Goal: Information Seeking & Learning: Find specific fact

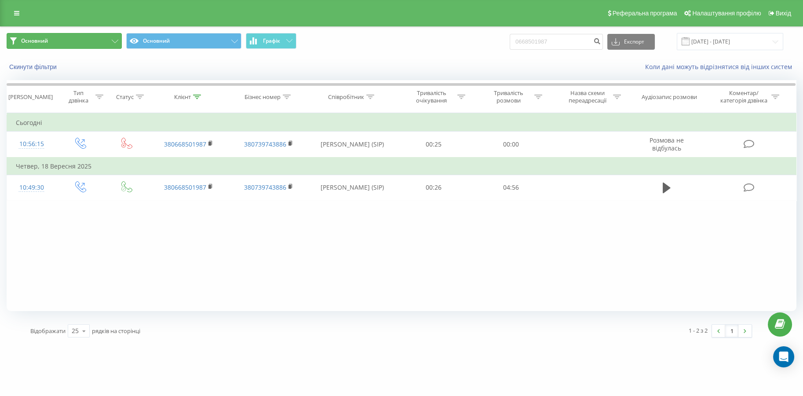
click at [116, 41] on icon at bounding box center [115, 42] width 7 height 4
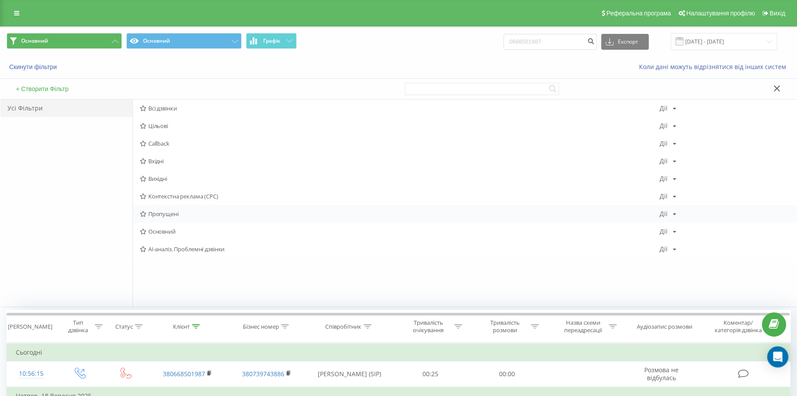
click at [169, 208] on div "Пропущені Дії Редагувати Копіювати Видалити За замовчуванням Поділитися" at bounding box center [464, 214] width 663 height 18
click at [165, 211] on span "Пропущені" at bounding box center [400, 214] width 520 height 6
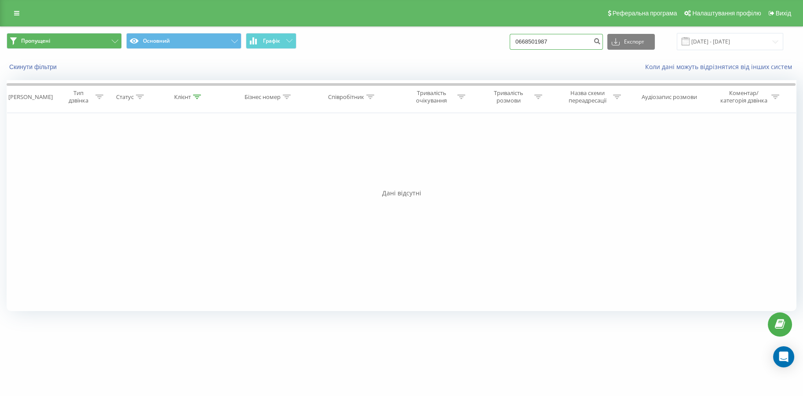
drag, startPoint x: 569, startPoint y: 44, endPoint x: 392, endPoint y: 16, distance: 178.7
click at [441, 46] on div "Пропущені Основний Графік 0668501987 Експорт .csv .xls .xlsx 23.06.2025 - 23.09…" at bounding box center [402, 41] width 790 height 17
click at [12, 8] on link at bounding box center [17, 13] width 16 height 12
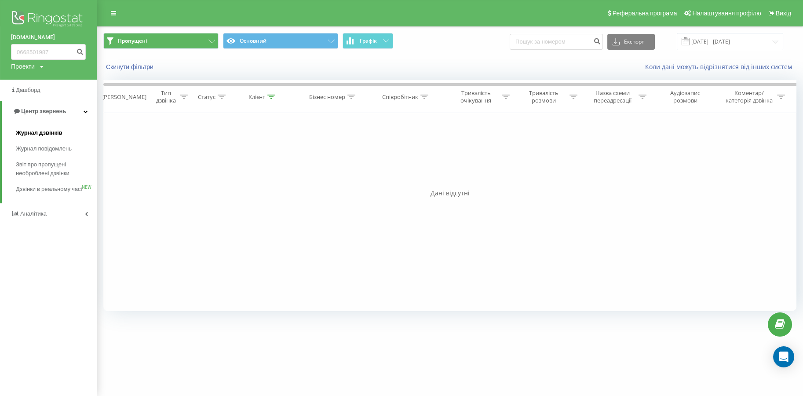
click at [44, 136] on span "Журнал дзвінків" at bounding box center [39, 132] width 47 height 9
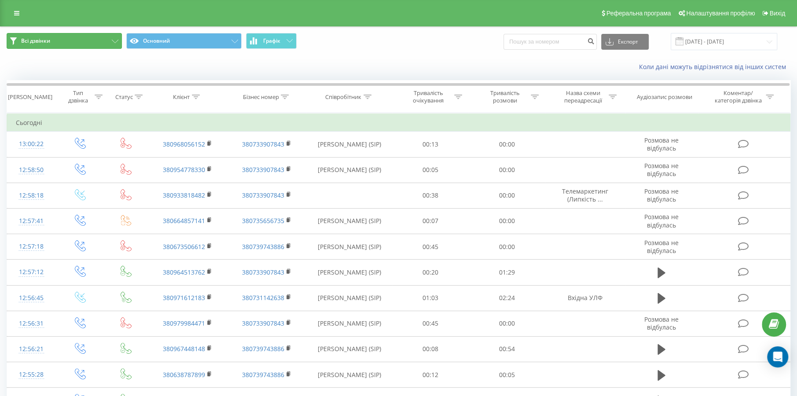
click at [114, 44] on button "Всі дзвінки" at bounding box center [64, 41] width 115 height 16
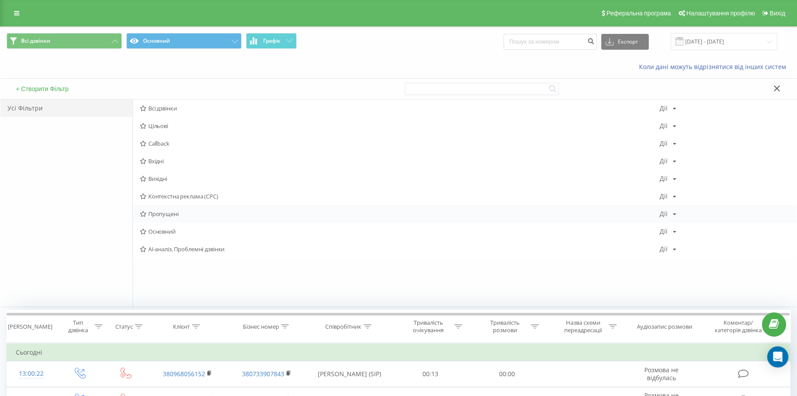
click at [162, 211] on span "Пропущені" at bounding box center [400, 214] width 520 height 6
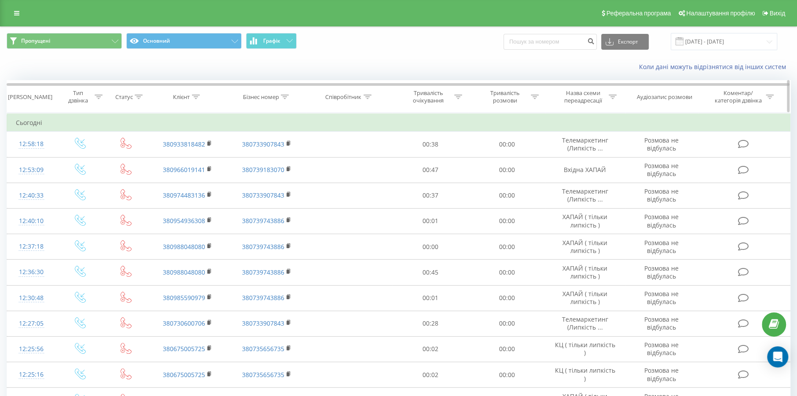
click at [612, 95] on icon at bounding box center [612, 97] width 8 height 4
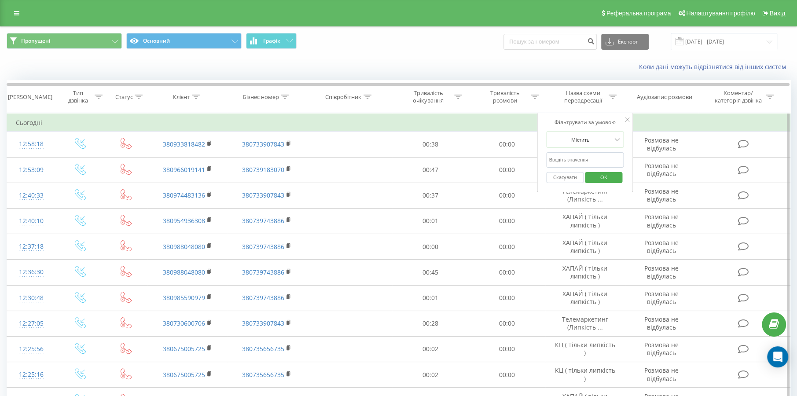
click at [600, 152] on input "text" at bounding box center [584, 159] width 77 height 15
type input "хапай"
click at [593, 177] on span "OK" at bounding box center [603, 177] width 25 height 14
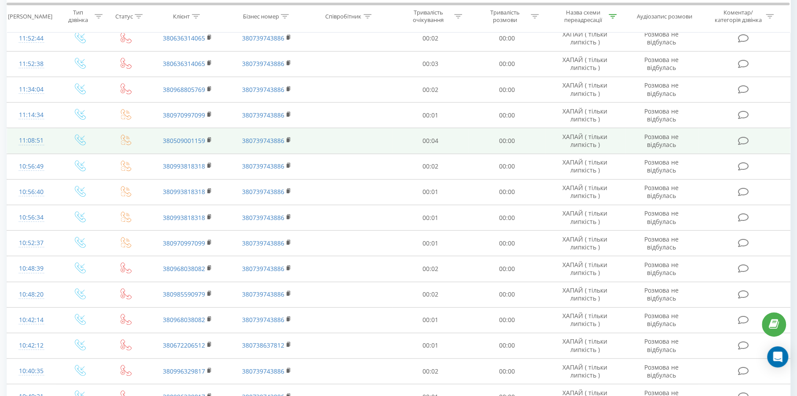
scroll to position [407, 0]
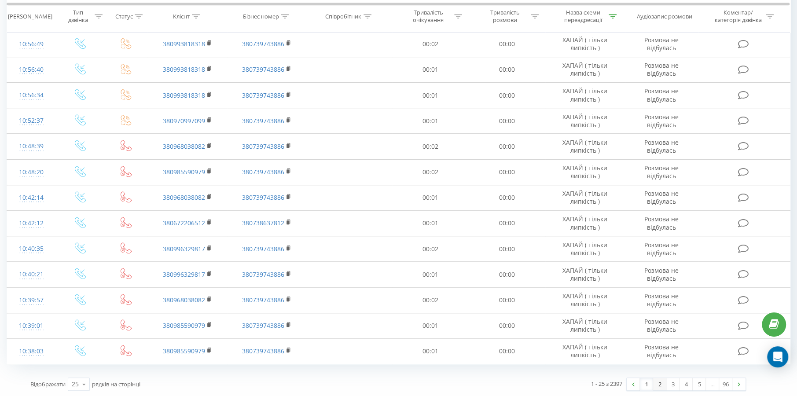
click at [659, 381] on link "2" at bounding box center [659, 384] width 13 height 12
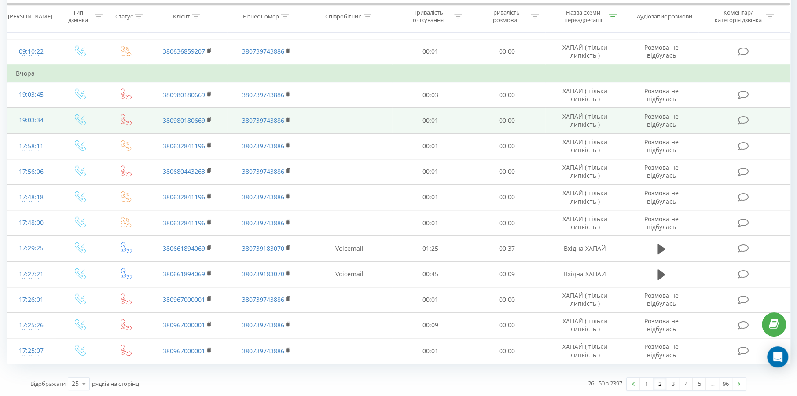
scroll to position [161, 0]
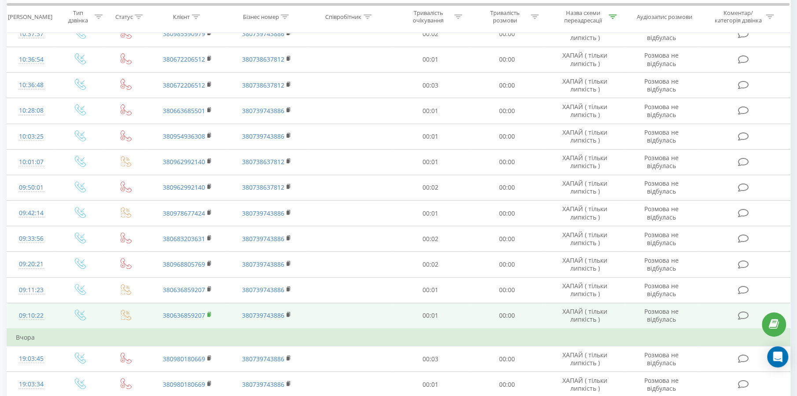
click at [207, 317] on span at bounding box center [209, 315] width 5 height 8
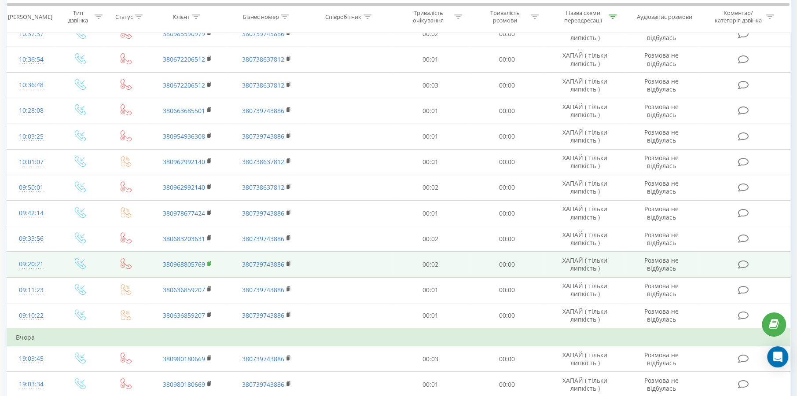
click at [210, 262] on icon at bounding box center [209, 263] width 3 height 4
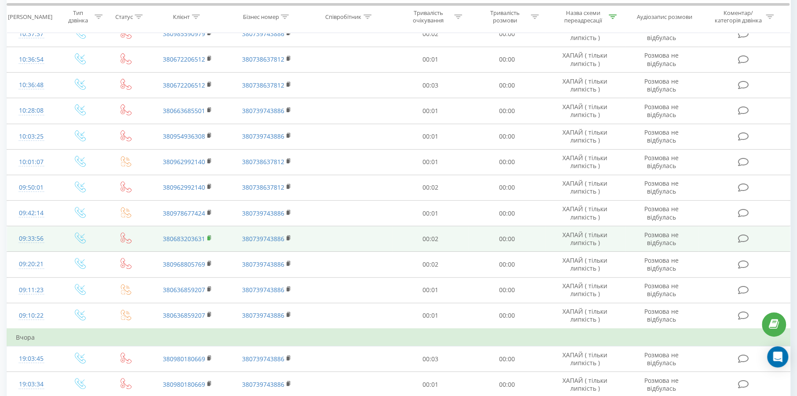
click at [209, 236] on rect at bounding box center [208, 238] width 3 height 4
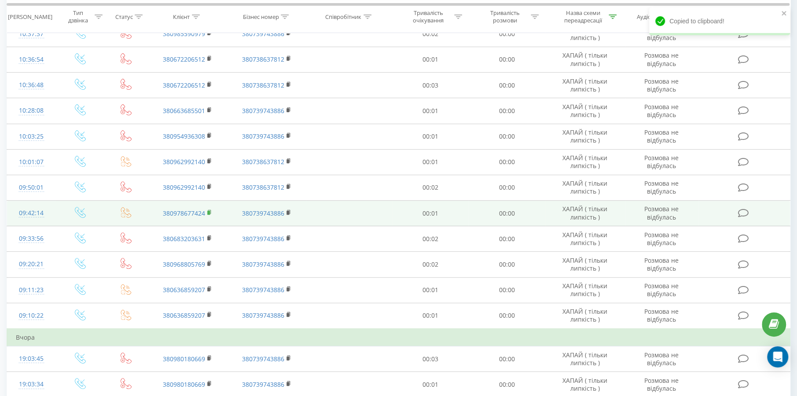
click at [208, 212] on rect at bounding box center [208, 213] width 3 height 4
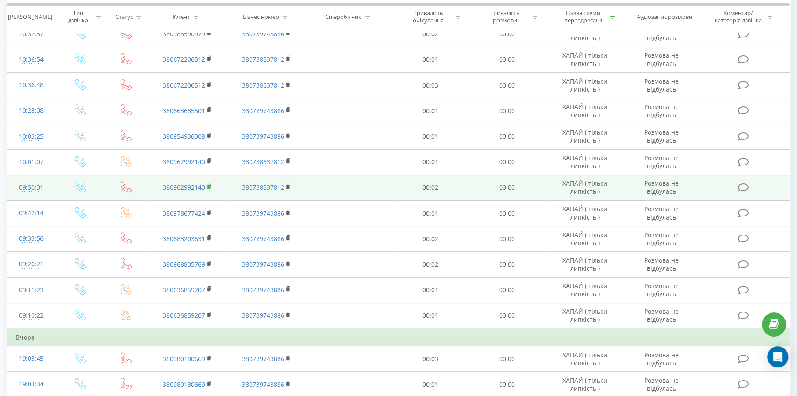
click at [207, 188] on icon at bounding box center [209, 186] width 5 height 6
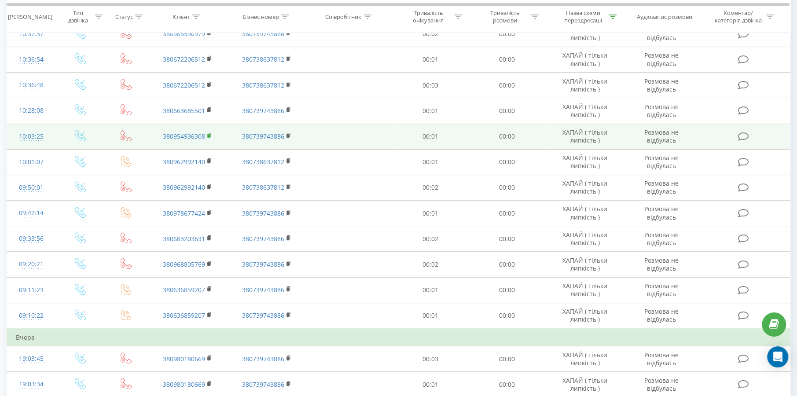
click at [209, 136] on rect at bounding box center [208, 136] width 3 height 4
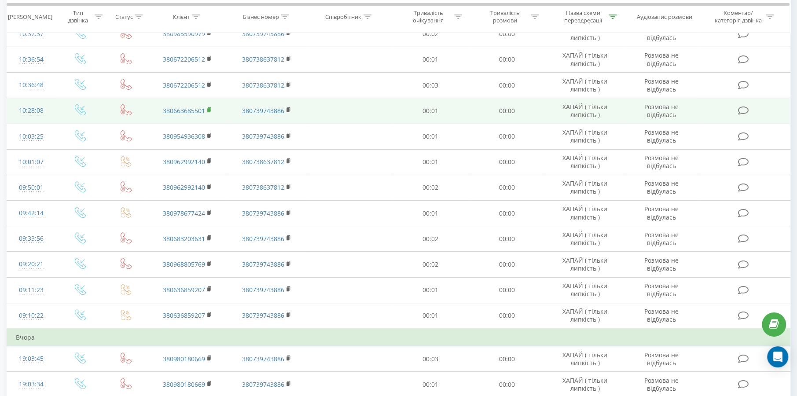
click at [209, 111] on rect at bounding box center [208, 110] width 3 height 4
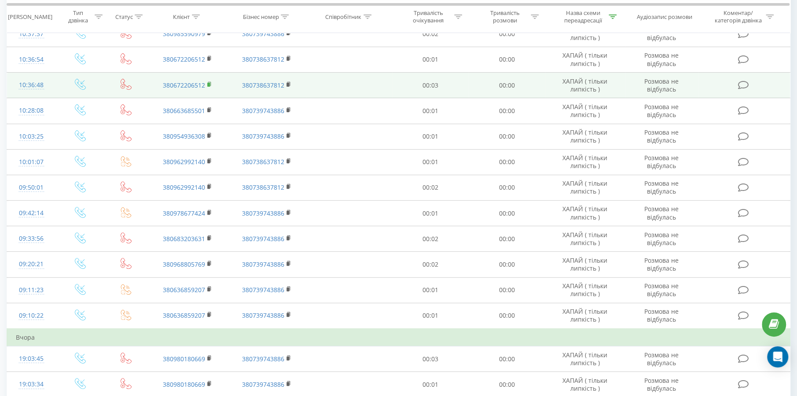
click at [208, 83] on rect at bounding box center [208, 85] width 3 height 4
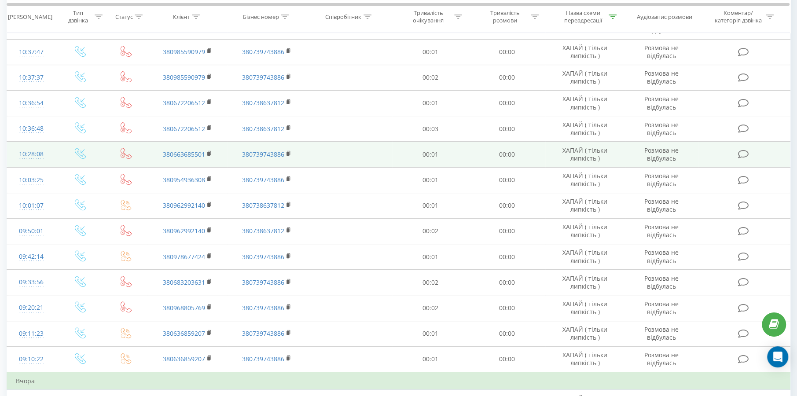
scroll to position [73, 0]
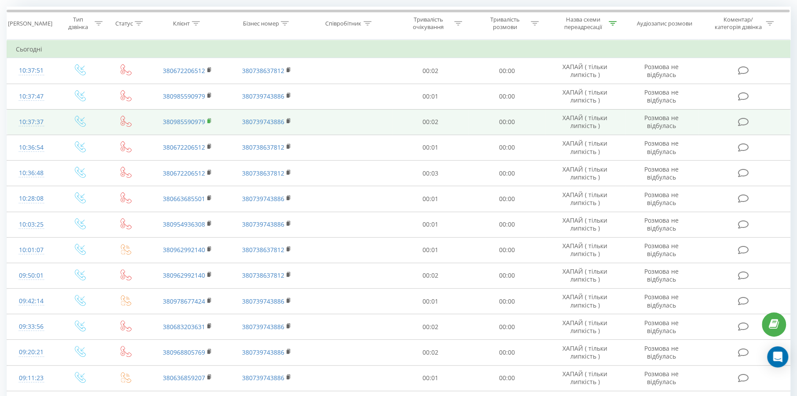
click at [208, 123] on icon at bounding box center [209, 121] width 5 height 6
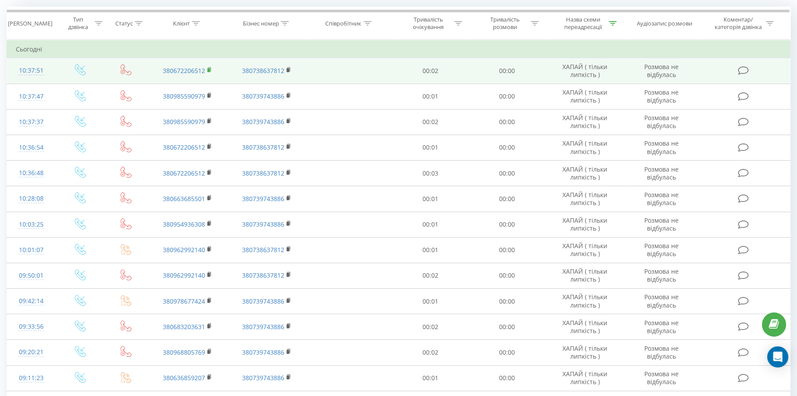
click at [209, 70] on rect at bounding box center [208, 70] width 3 height 4
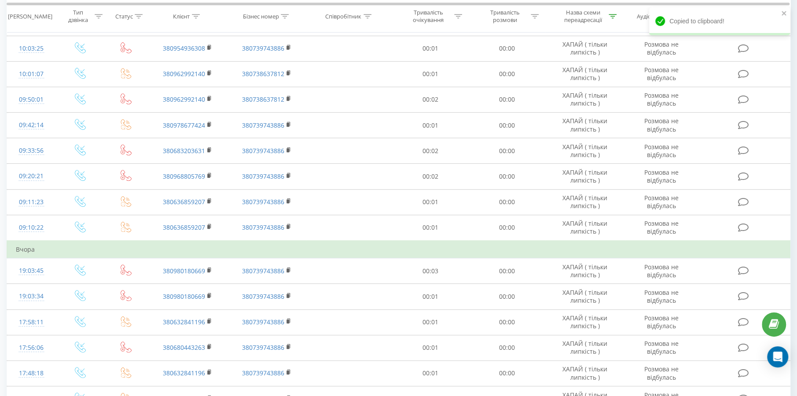
scroll to position [425, 0]
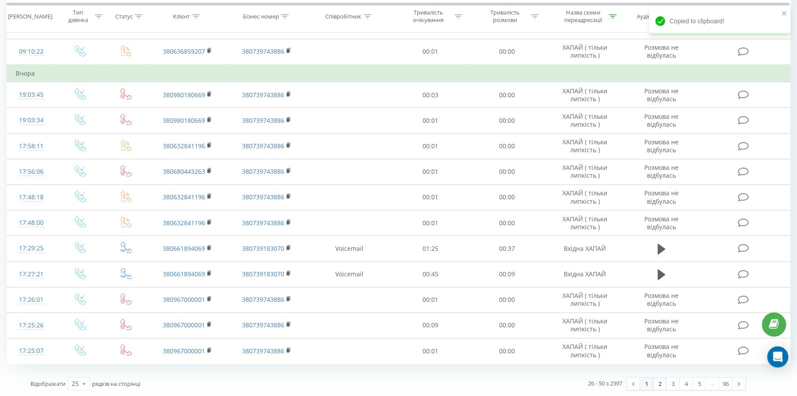
click at [648, 385] on link "1" at bounding box center [646, 383] width 13 height 12
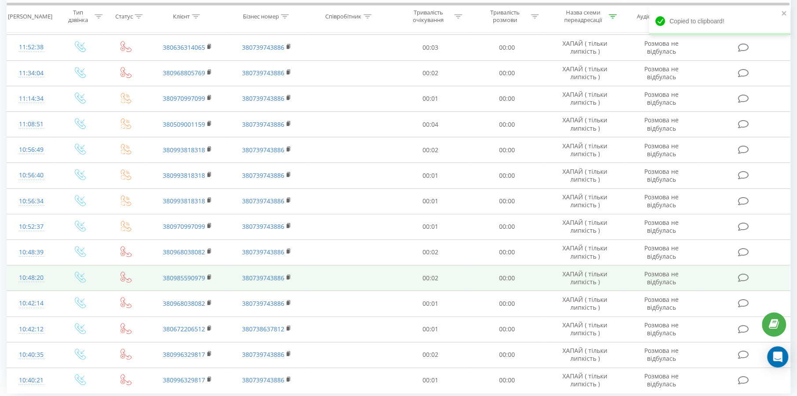
scroll to position [407, 0]
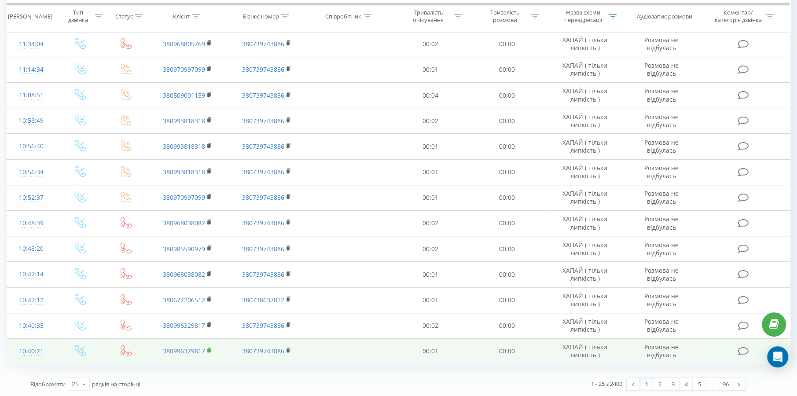
click at [207, 350] on rect at bounding box center [208, 350] width 3 height 4
click at [207, 349] on rect at bounding box center [208, 350] width 3 height 4
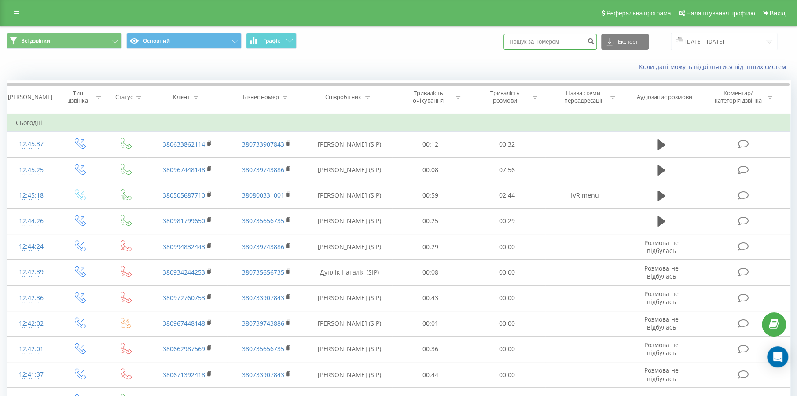
drag, startPoint x: 565, startPoint y: 42, endPoint x: 502, endPoint y: 44, distance: 63.4
click at [502, 44] on div "Всі дзвінки Основний Графік Експорт .csv .xls .xlsx 23.08.2025 - 23.09.2025" at bounding box center [399, 41] width 784 height 17
paste input "380636859207"
type input "380636859207"
click at [594, 43] on icon "submit" at bounding box center [590, 39] width 7 height 5
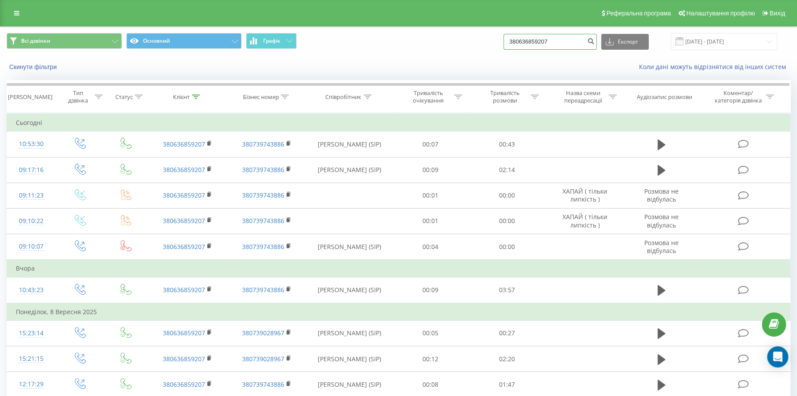
drag, startPoint x: 562, startPoint y: 41, endPoint x: 539, endPoint y: 37, distance: 23.2
click at [490, 49] on div "Всі дзвінки Основний Графік 380636859207 Експорт .csv .xls .xlsx 23.06.2025 - 2…" at bounding box center [399, 41] width 784 height 17
paste input "968805769"
type input "380968805769"
click at [594, 43] on icon "submit" at bounding box center [590, 39] width 7 height 5
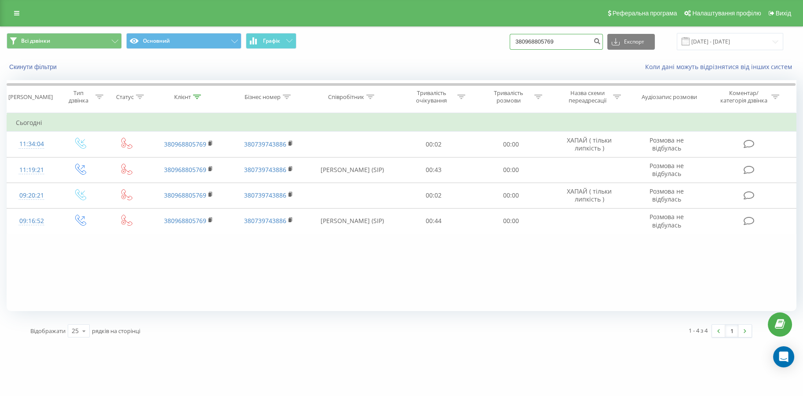
drag, startPoint x: 564, startPoint y: 37, endPoint x: 532, endPoint y: 48, distance: 33.5
click at [532, 48] on input "380968805769" at bounding box center [556, 42] width 93 height 16
click at [581, 44] on input "380968805769" at bounding box center [556, 42] width 93 height 16
drag, startPoint x: 581, startPoint y: 44, endPoint x: 478, endPoint y: 46, distance: 103.0
click at [478, 46] on div "Всі дзвінки Основний Графік 380968805769 Експорт .csv .xls .xlsx 23.06.2025 - 2…" at bounding box center [402, 41] width 790 height 17
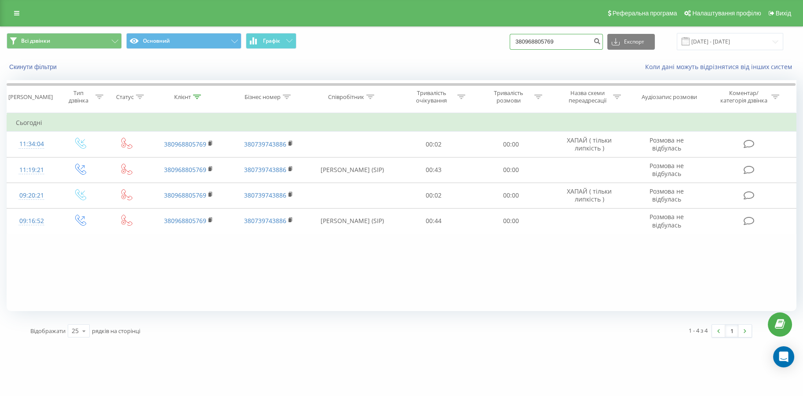
paste input "683203631"
type input "380683203631"
click at [601, 41] on icon "submit" at bounding box center [596, 39] width 7 height 5
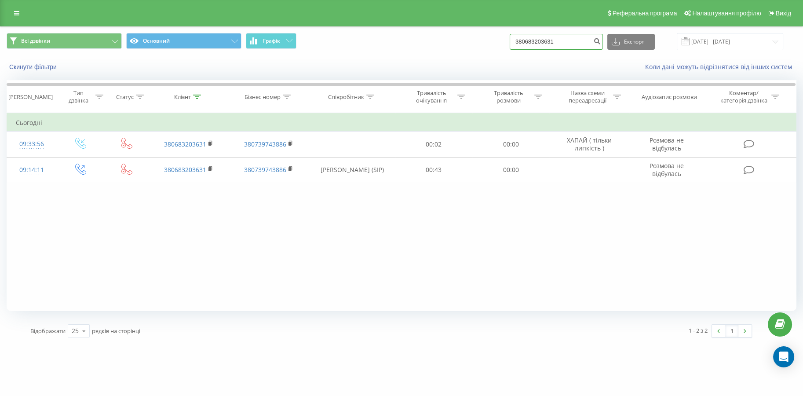
drag, startPoint x: 583, startPoint y: 38, endPoint x: 532, endPoint y: 44, distance: 51.8
click at [532, 44] on input "380683203631" at bounding box center [556, 42] width 93 height 16
paste input "380978677424"
drag, startPoint x: 588, startPoint y: 43, endPoint x: 549, endPoint y: 42, distance: 39.2
click at [488, 48] on div "Всі дзвінки Основний Графік 38380978677424 Експорт .csv .xls .xlsx 23.06.2025 -…" at bounding box center [402, 41] width 790 height 17
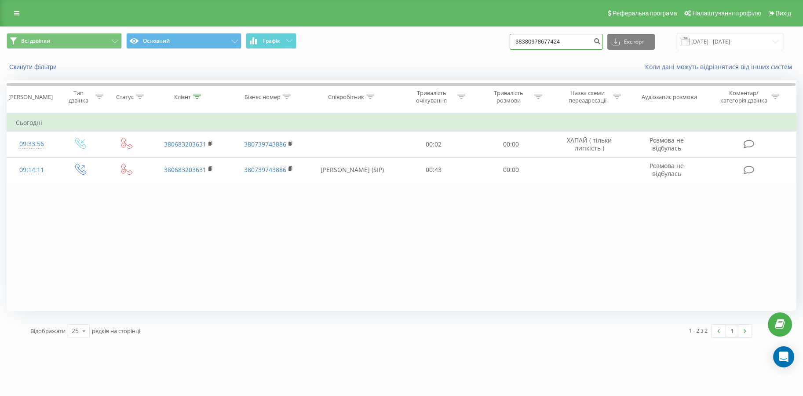
paste input
type input "380978677424"
click at [601, 40] on icon "submit" at bounding box center [596, 39] width 7 height 5
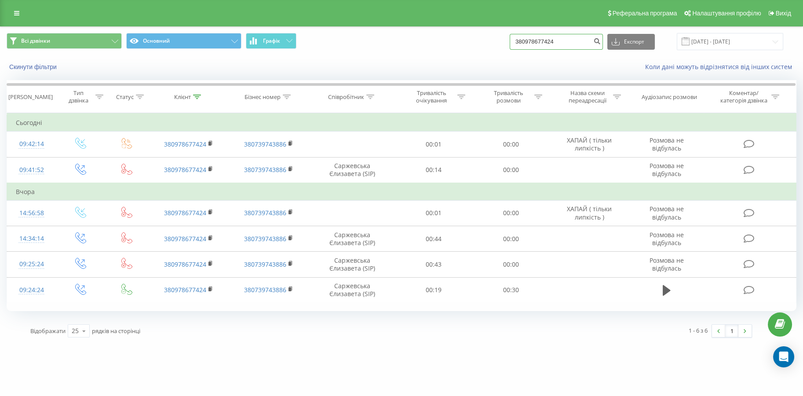
drag, startPoint x: 566, startPoint y: 45, endPoint x: 443, endPoint y: 47, distance: 122.8
click at [443, 47] on div "Всі дзвінки Основний Графік 380978677424 Експорт .csv .xls .xlsx 23.06.2025 - 2…" at bounding box center [402, 41] width 790 height 17
paste input "62992140"
type input "380962992140"
click at [603, 46] on button "submit" at bounding box center [597, 42] width 12 height 16
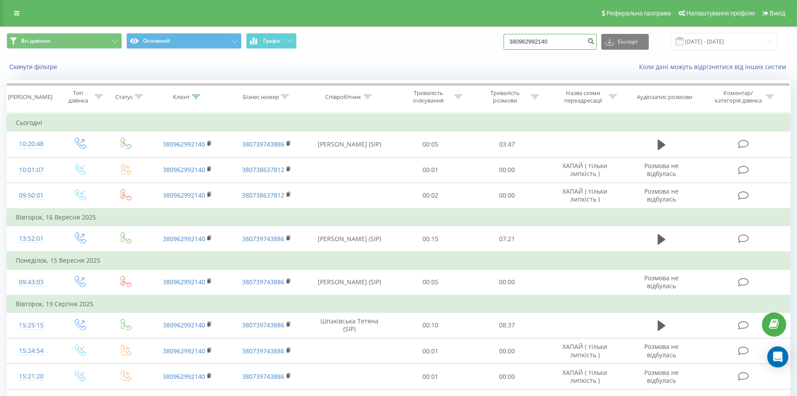
drag, startPoint x: 556, startPoint y: 44, endPoint x: 469, endPoint y: 49, distance: 87.2
click at [469, 49] on div "Всі дзвінки Основний Графік 380962992140 Експорт .csv .xls .xlsx [DATE] - [DATE]" at bounding box center [399, 41] width 784 height 17
paste input "54936308"
type input "380954936308"
click at [594, 40] on icon "submit" at bounding box center [590, 39] width 7 height 5
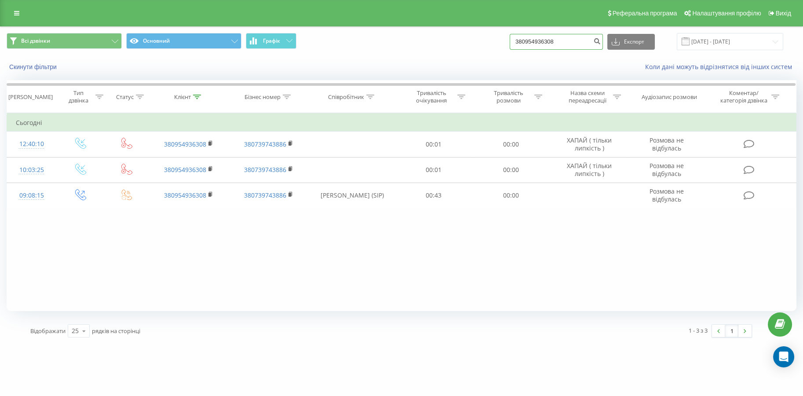
drag, startPoint x: 580, startPoint y: 40, endPoint x: 489, endPoint y: 43, distance: 91.1
click at [449, 51] on div "Всі дзвінки Основний Графік 380954936308 Експорт .csv .xls .xlsx 23.06.2025 - 2…" at bounding box center [401, 41] width 802 height 29
paste input "663685501"
type input "380663685501"
click at [601, 34] on button "submit" at bounding box center [597, 42] width 12 height 16
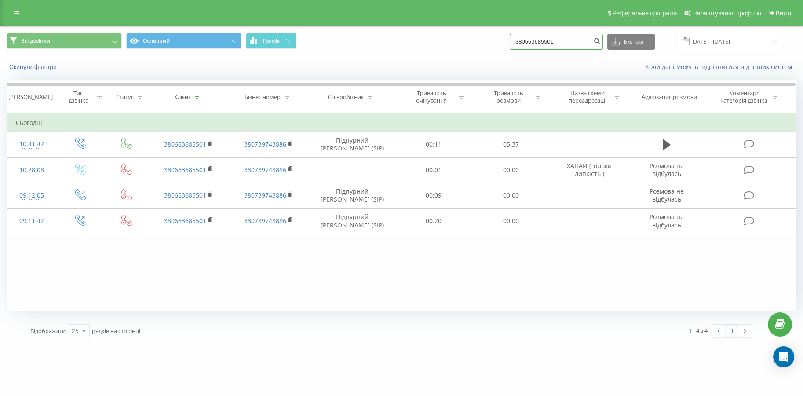
drag, startPoint x: 560, startPoint y: 43, endPoint x: 462, endPoint y: 42, distance: 98.6
click at [448, 43] on div "Всі дзвінки Основний Графік 380663685501 Експорт .csv .xls .xlsx 23.06.2025 - 2…" at bounding box center [402, 41] width 790 height 17
paste input "72206512"
drag, startPoint x: 583, startPoint y: 44, endPoint x: 394, endPoint y: 53, distance: 189.4
click at [385, 55] on div "Всі дзвінки Основний Графік 3806722065121 Експорт .csv .xls .xlsx 23.06.2025 - …" at bounding box center [401, 41] width 802 height 29
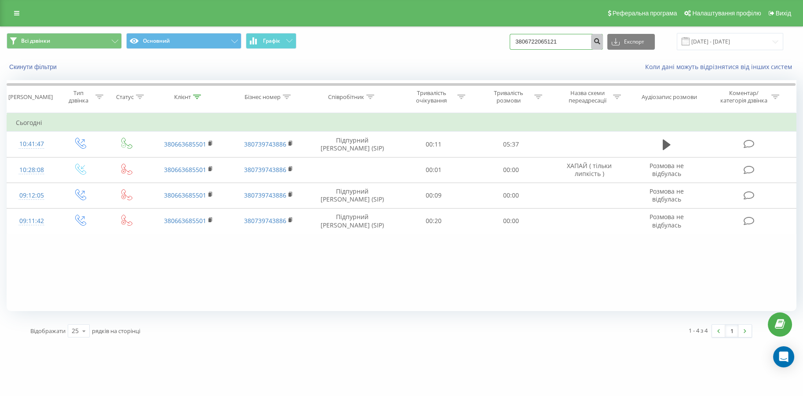
paste input
type input "380672206512"
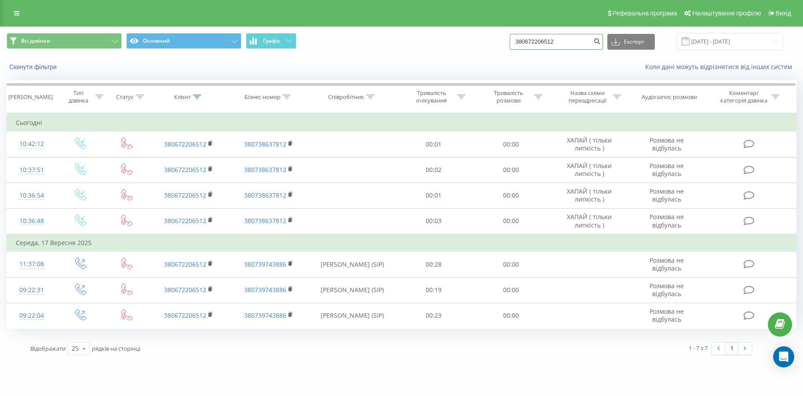
drag, startPoint x: 570, startPoint y: 43, endPoint x: 475, endPoint y: 40, distance: 95.1
click at [475, 40] on div "Всі дзвінки Основний Графік 380672206512 Експорт .csv .xls .xlsx 23.06.2025 - 2…" at bounding box center [402, 41] width 790 height 17
paste input "985590979"
type input "380985590979"
click at [603, 48] on button "submit" at bounding box center [597, 42] width 12 height 16
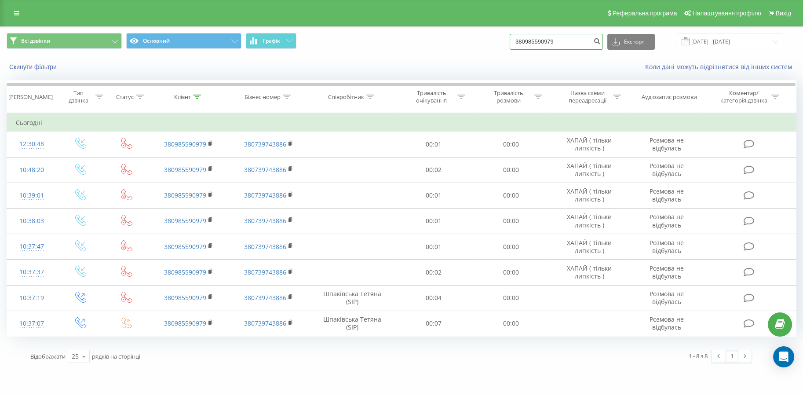
drag, startPoint x: 566, startPoint y: 42, endPoint x: 489, endPoint y: 45, distance: 76.6
click at [489, 45] on div "Всі дзвінки Основний Графік 380985590979 Експорт .csv .xls .xlsx [DATE] - [DATE]" at bounding box center [402, 41] width 790 height 17
paste input "672206512"
type input "380672206512"
click at [601, 43] on icon "submit" at bounding box center [596, 39] width 7 height 5
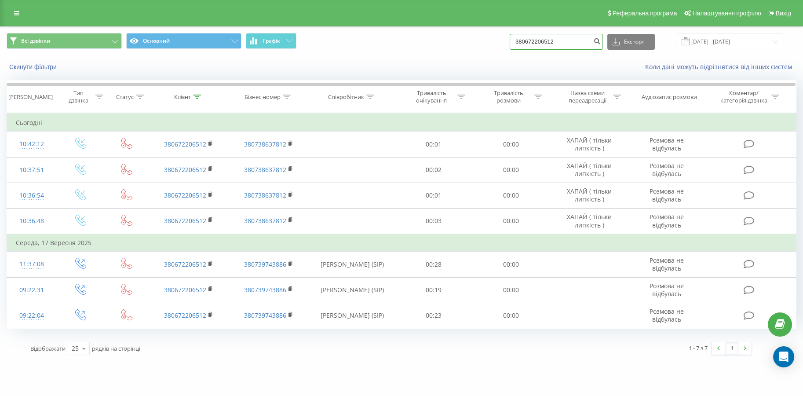
drag, startPoint x: 575, startPoint y: 40, endPoint x: 372, endPoint y: 61, distance: 204.4
click at [373, 61] on div "Всі дзвінки Основний Графік 380672206512 Експорт .csv .xls .xlsx 23.06.2025 - 2…" at bounding box center [401, 52] width 802 height 51
paste input "996329817"
type input "380996329817"
click at [601, 42] on icon "submit" at bounding box center [596, 39] width 7 height 5
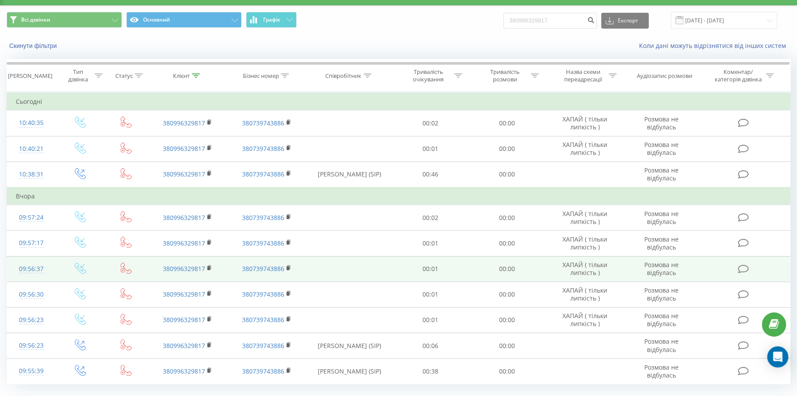
scroll to position [42, 0]
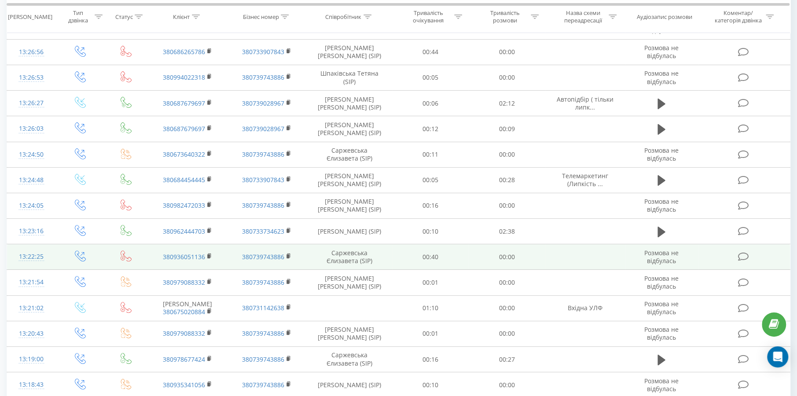
scroll to position [11, 0]
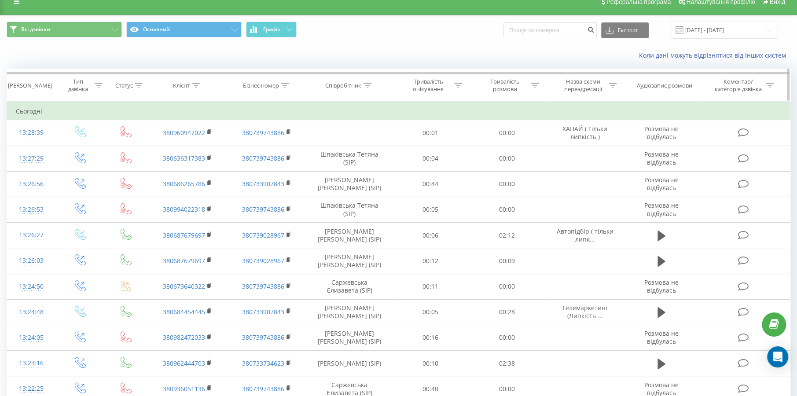
click at [610, 86] on icon at bounding box center [612, 85] width 8 height 4
click at [581, 148] on input "text" at bounding box center [584, 148] width 77 height 15
type input "хапай"
click at [597, 167] on span "OK" at bounding box center [603, 166] width 25 height 14
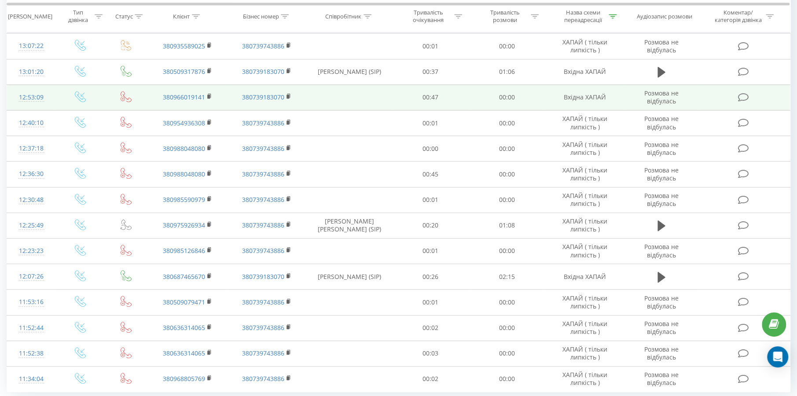
scroll to position [407, 0]
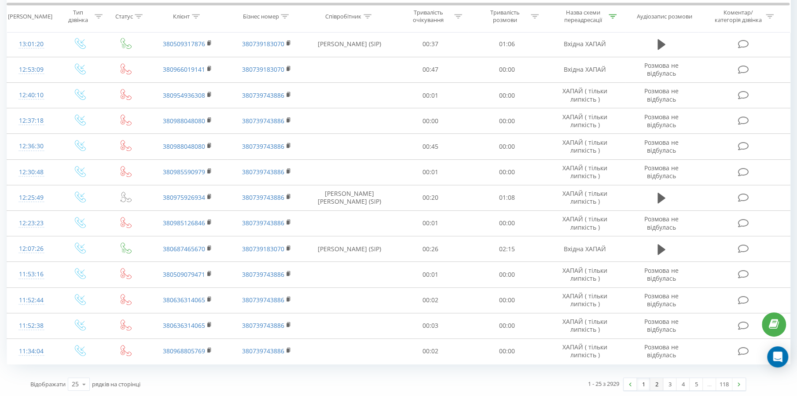
click at [653, 385] on link "2" at bounding box center [656, 384] width 13 height 12
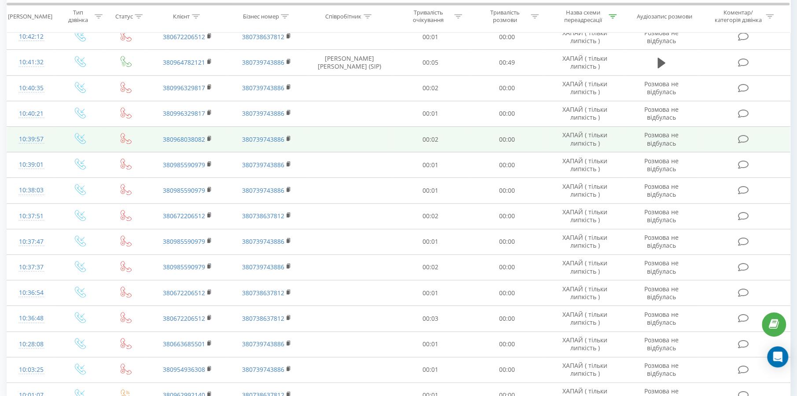
scroll to position [407, 0]
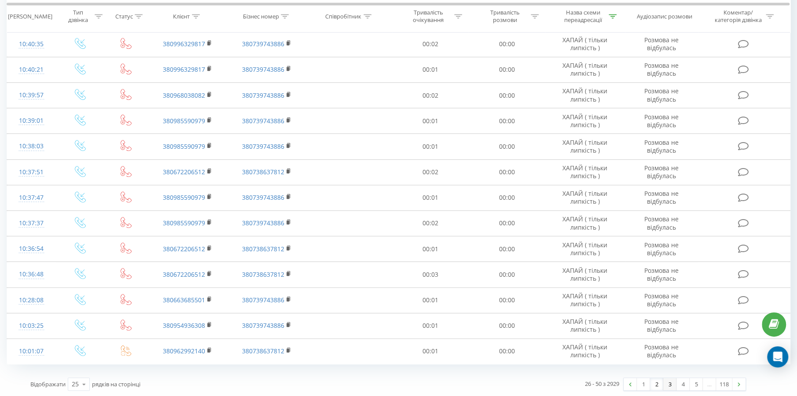
click at [667, 381] on link "3" at bounding box center [669, 384] width 13 height 12
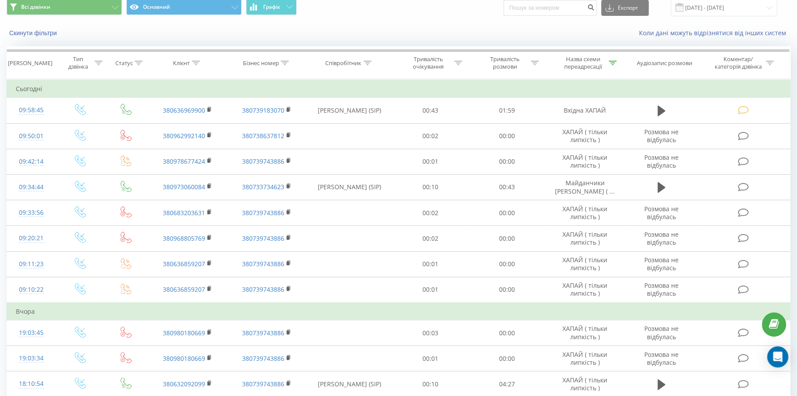
scroll to position [14, 0]
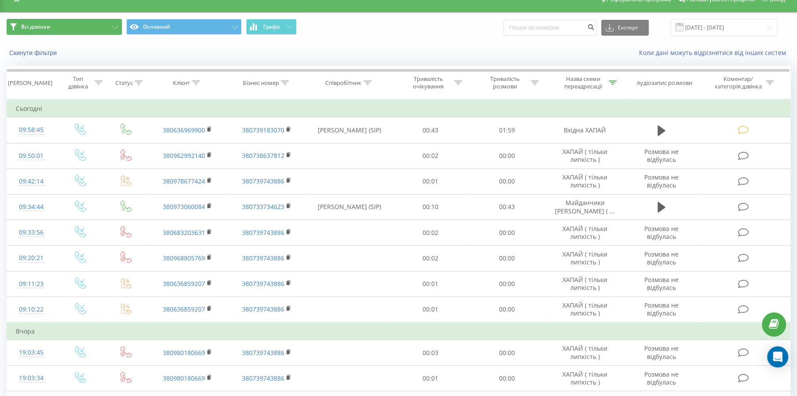
click at [97, 28] on button "Всі дзвінки" at bounding box center [64, 27] width 115 height 16
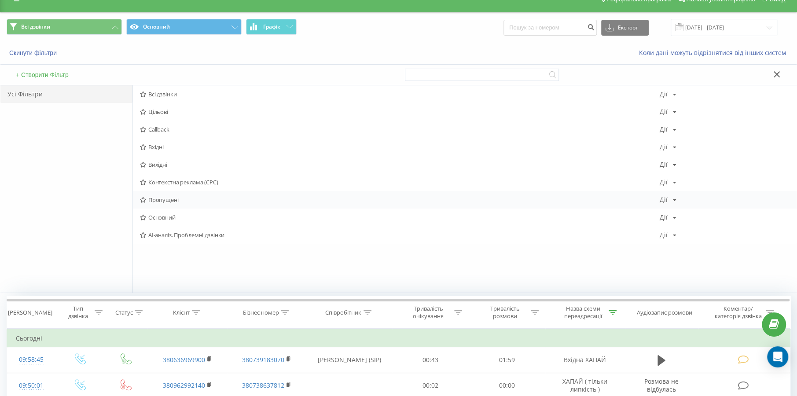
click at [164, 205] on div "Пропущені Дії Редагувати Копіювати Видалити За замовчуванням Поділитися" at bounding box center [464, 200] width 663 height 18
click at [173, 199] on span "Пропущені" at bounding box center [400, 200] width 520 height 6
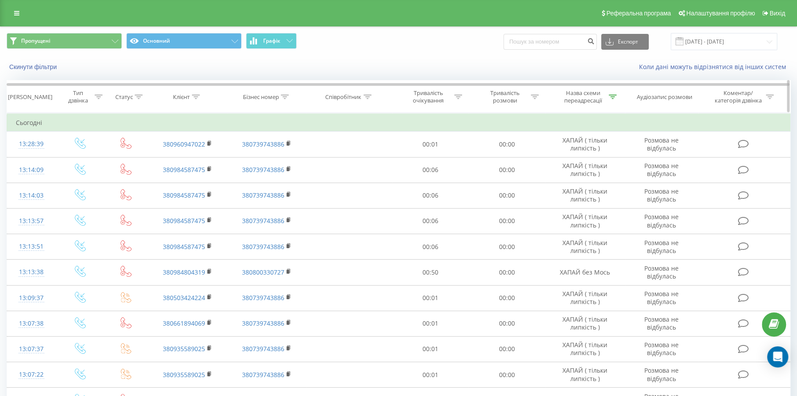
click at [611, 96] on icon at bounding box center [612, 97] width 8 height 4
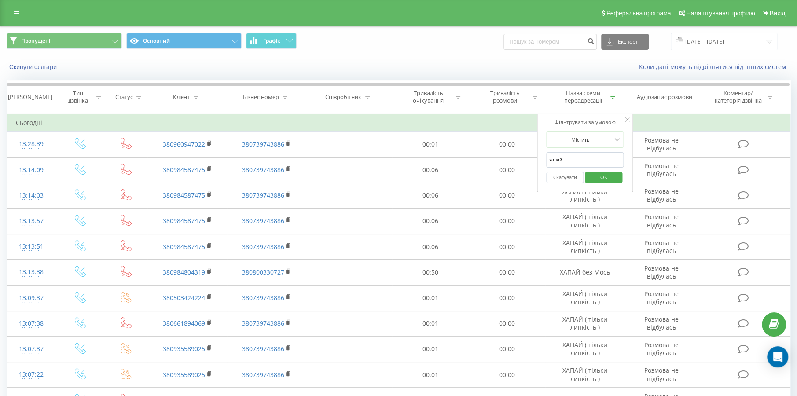
click at [596, 179] on span "OK" at bounding box center [603, 177] width 25 height 14
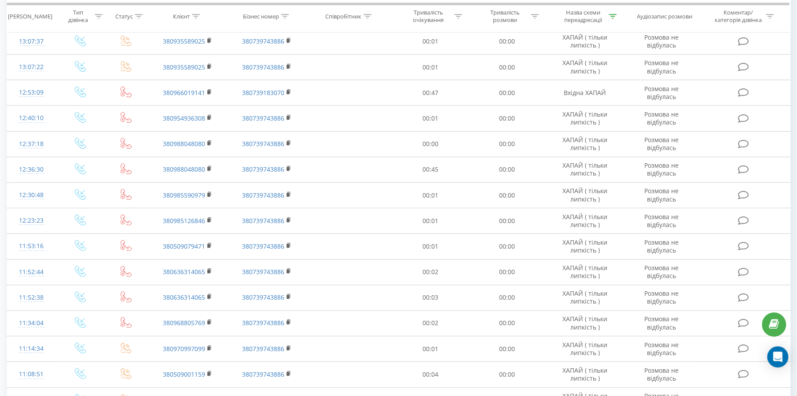
scroll to position [407, 0]
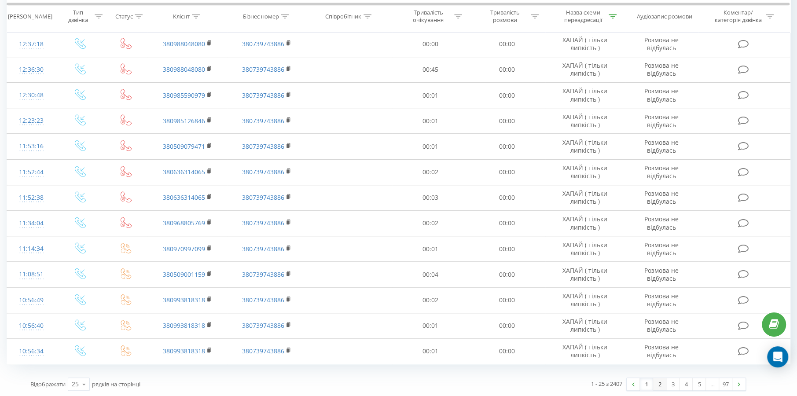
click at [659, 383] on link "2" at bounding box center [659, 384] width 13 height 12
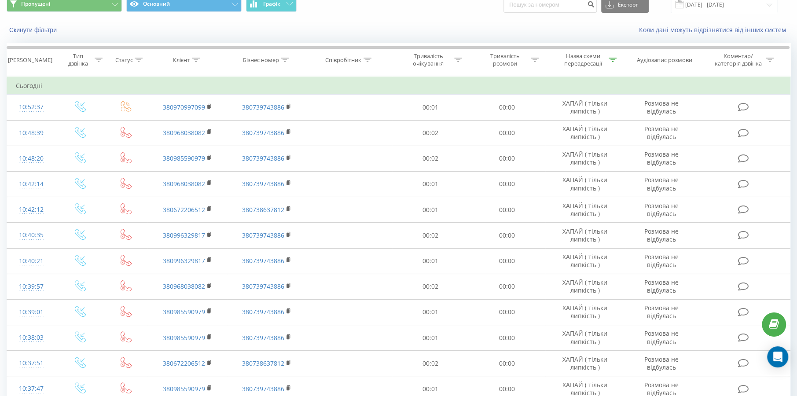
scroll to position [29, 0]
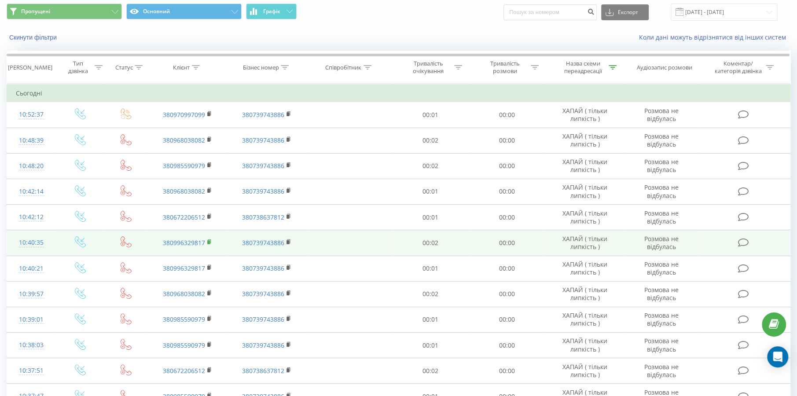
click at [208, 244] on icon at bounding box center [209, 242] width 5 height 6
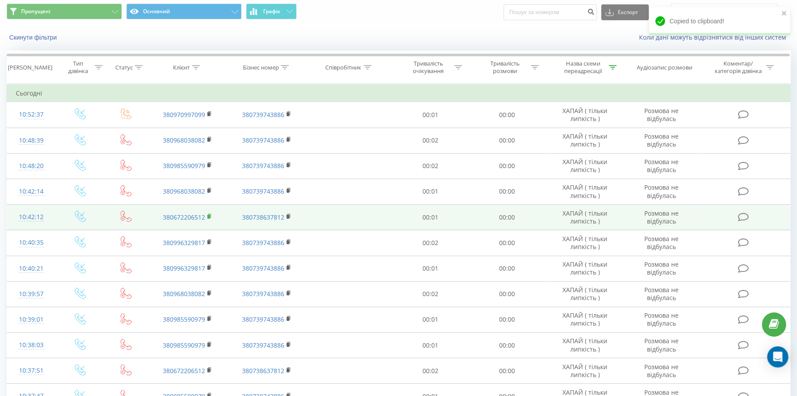
click at [207, 217] on rect at bounding box center [208, 217] width 3 height 4
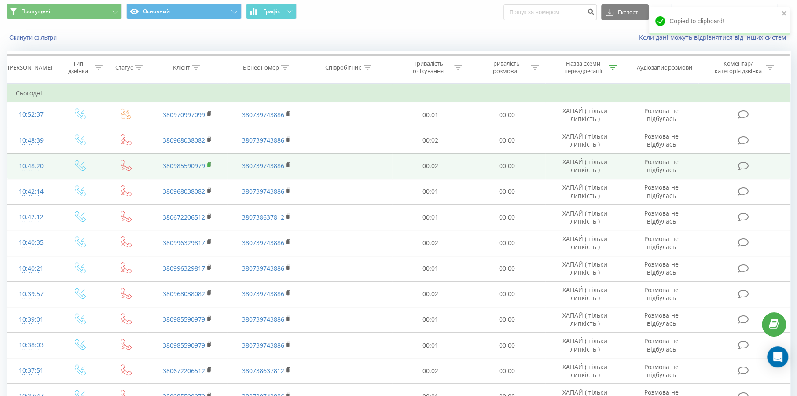
click at [211, 166] on icon at bounding box center [209, 165] width 5 height 6
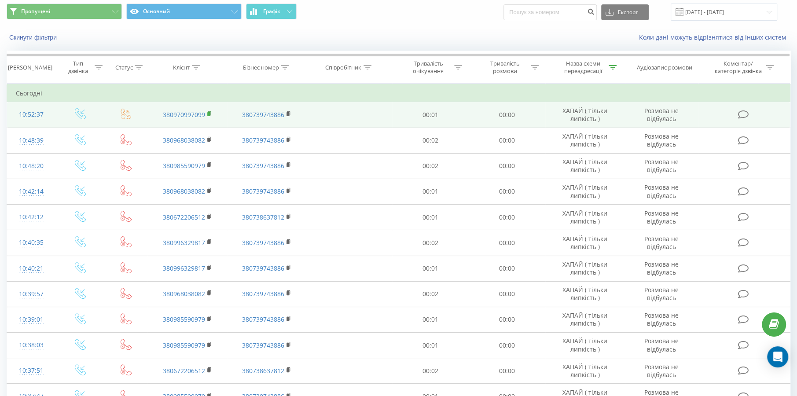
click at [208, 114] on rect at bounding box center [208, 114] width 3 height 4
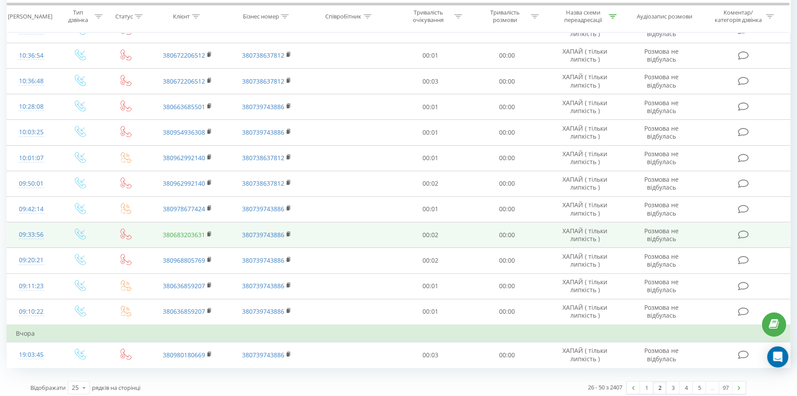
scroll to position [425, 0]
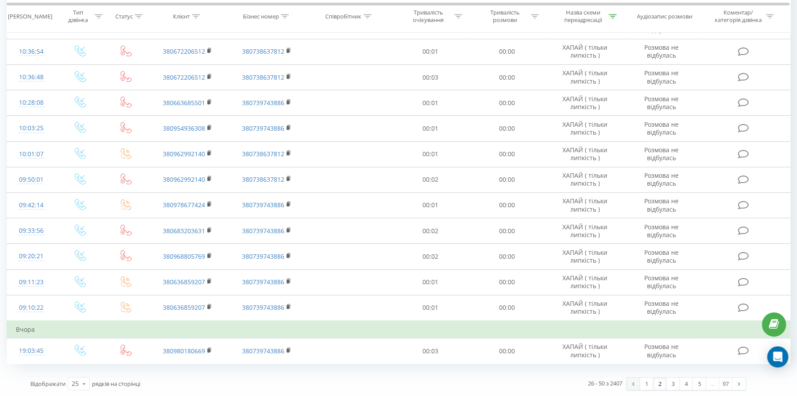
click at [634, 381] on link at bounding box center [632, 383] width 13 height 12
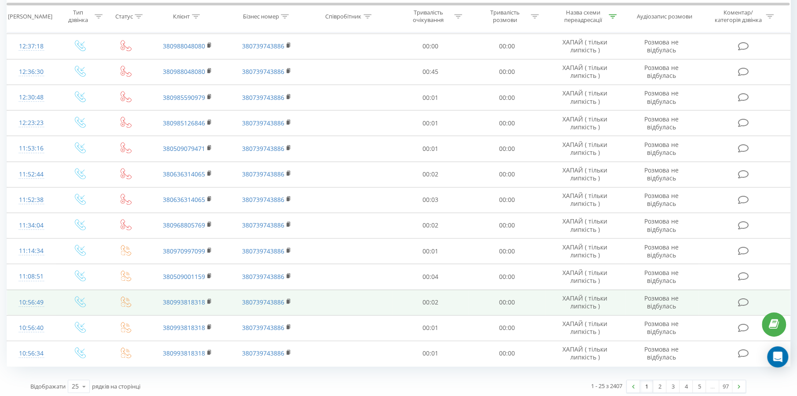
scroll to position [407, 0]
click at [208, 297] on rect at bounding box center [208, 299] width 3 height 4
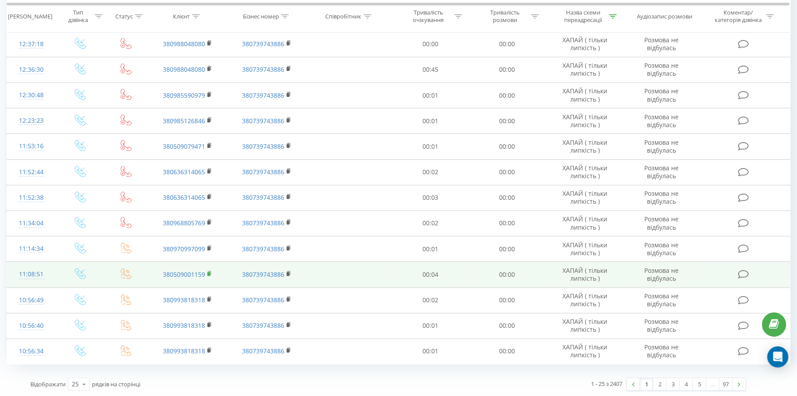
click at [207, 273] on rect at bounding box center [208, 274] width 3 height 4
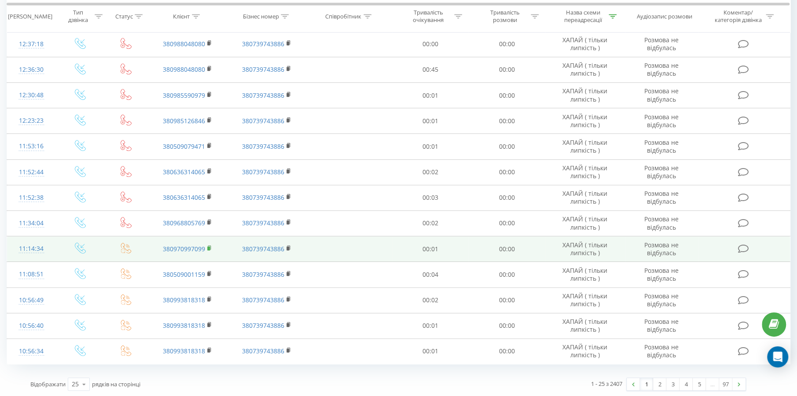
click at [209, 249] on icon at bounding box center [209, 248] width 5 height 6
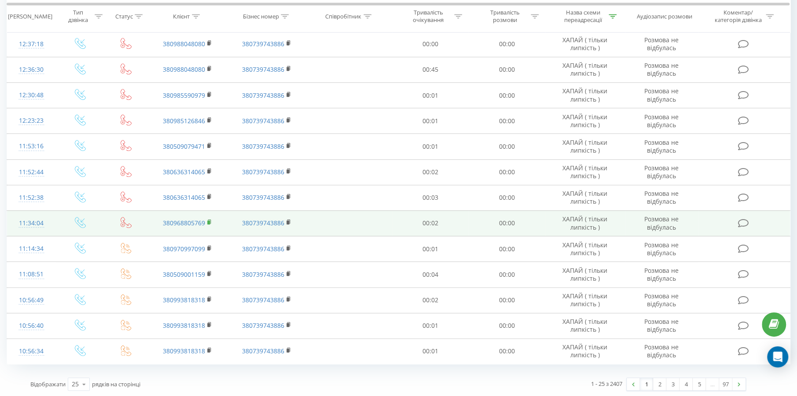
click at [209, 221] on rect at bounding box center [208, 222] width 3 height 4
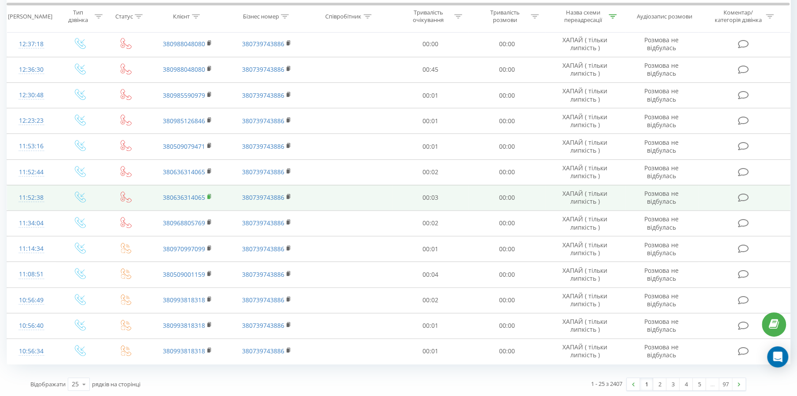
click at [211, 194] on icon at bounding box center [209, 197] width 5 height 6
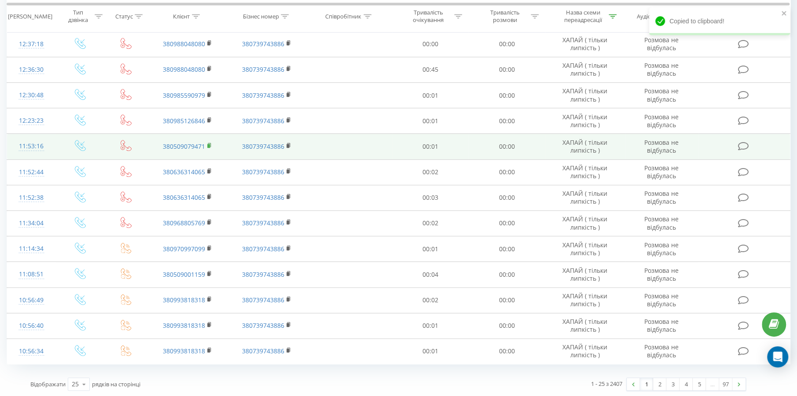
click at [210, 147] on icon at bounding box center [209, 146] width 5 height 6
click at [209, 145] on rect at bounding box center [208, 146] width 3 height 4
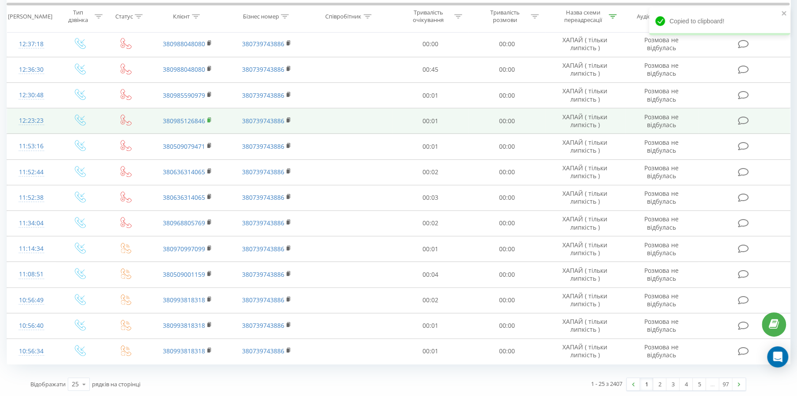
click at [209, 122] on icon at bounding box center [209, 120] width 5 height 6
click at [206, 119] on td "380985126846" at bounding box center [187, 121] width 80 height 26
click at [211, 118] on icon at bounding box center [209, 120] width 5 height 6
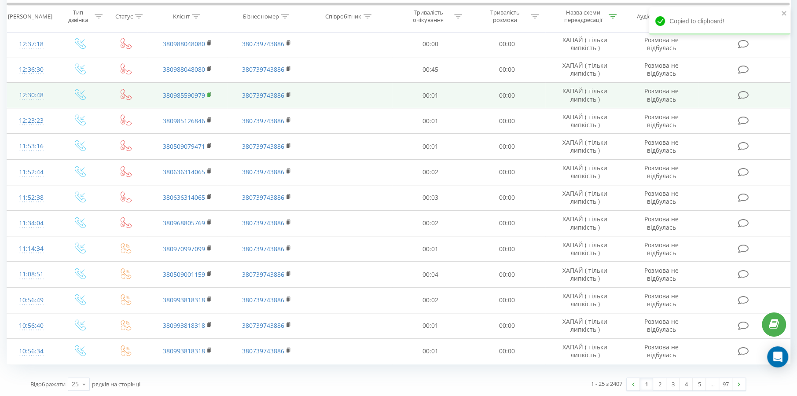
click at [210, 92] on icon at bounding box center [209, 94] width 3 height 4
click at [208, 92] on rect at bounding box center [208, 94] width 3 height 4
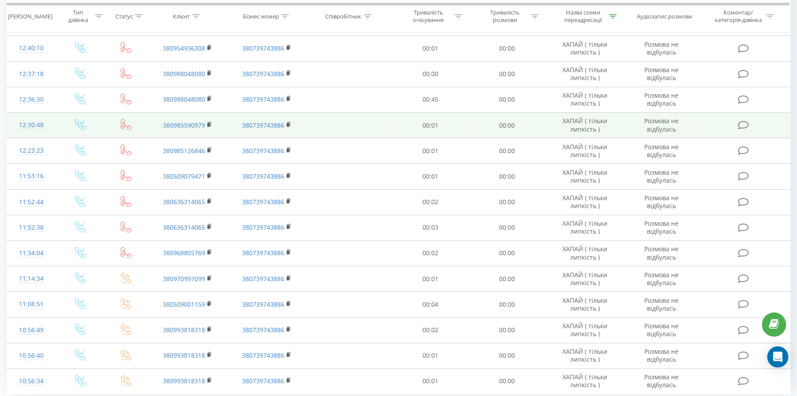
scroll to position [363, 0]
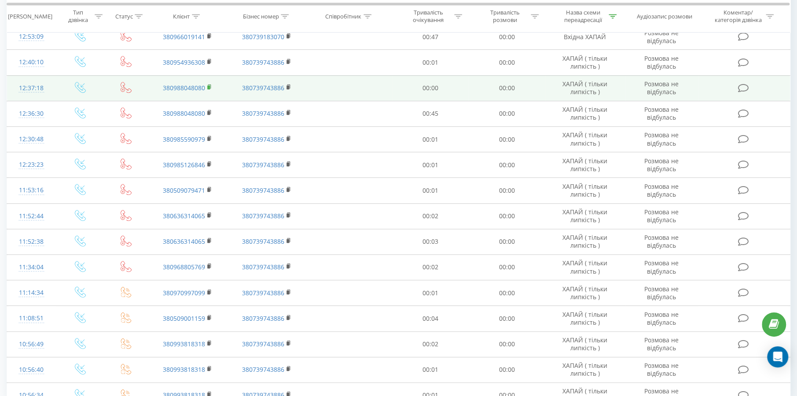
click at [207, 86] on rect at bounding box center [208, 87] width 3 height 4
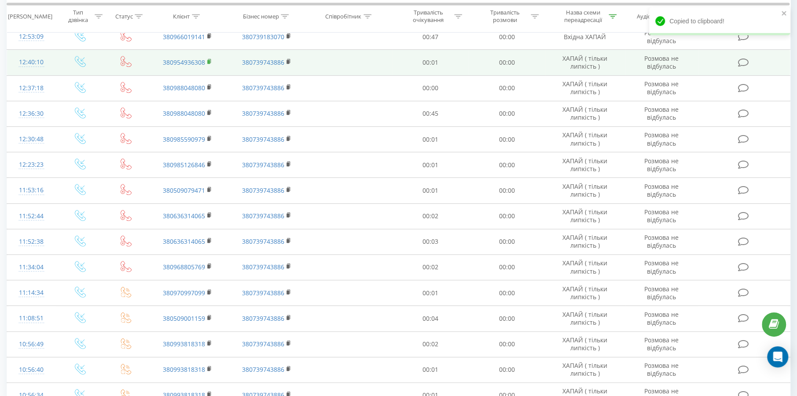
click at [210, 60] on icon at bounding box center [209, 62] width 5 height 6
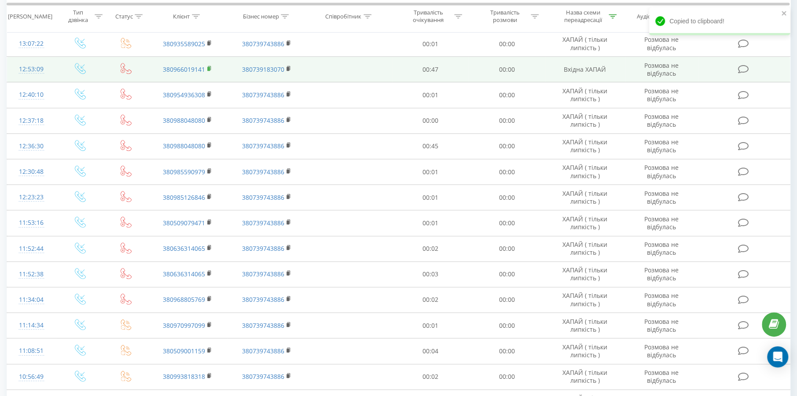
scroll to position [320, 0]
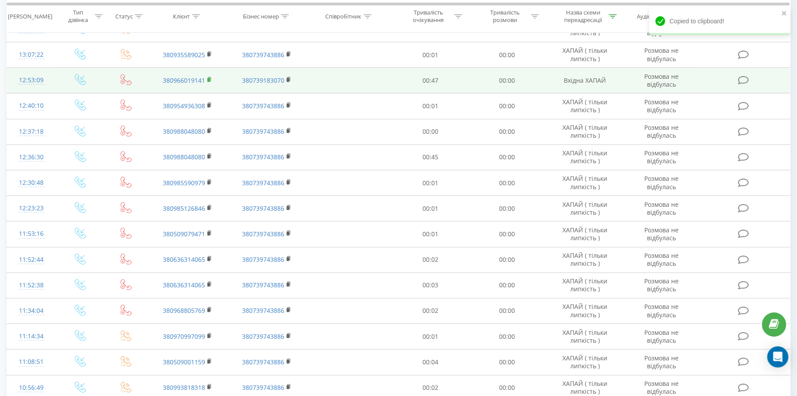
click at [209, 77] on icon at bounding box center [209, 79] width 3 height 4
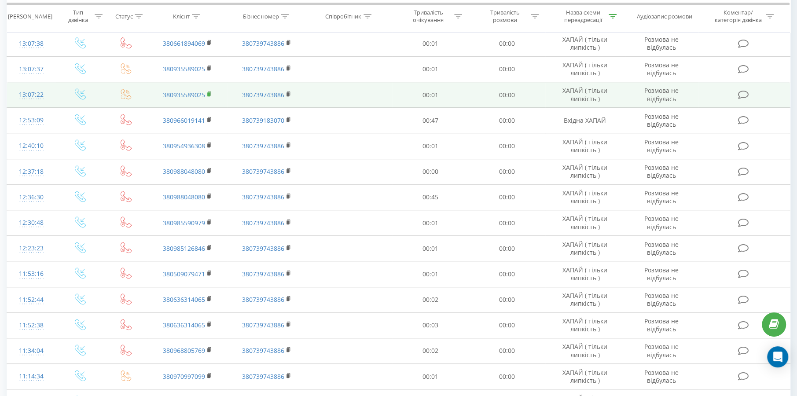
scroll to position [275, 0]
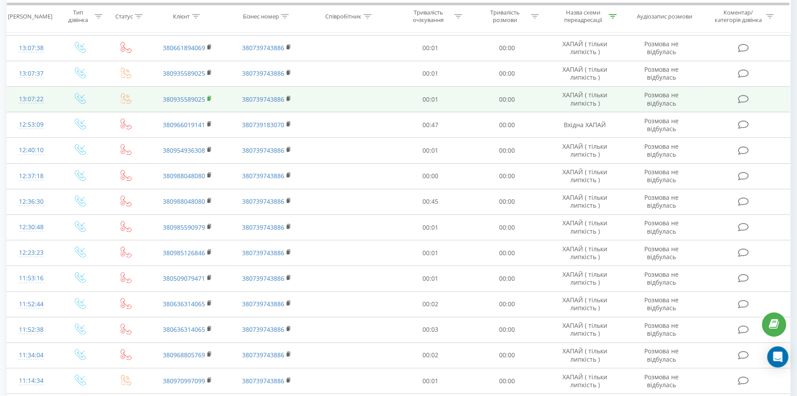
click at [209, 98] on rect at bounding box center [208, 99] width 3 height 4
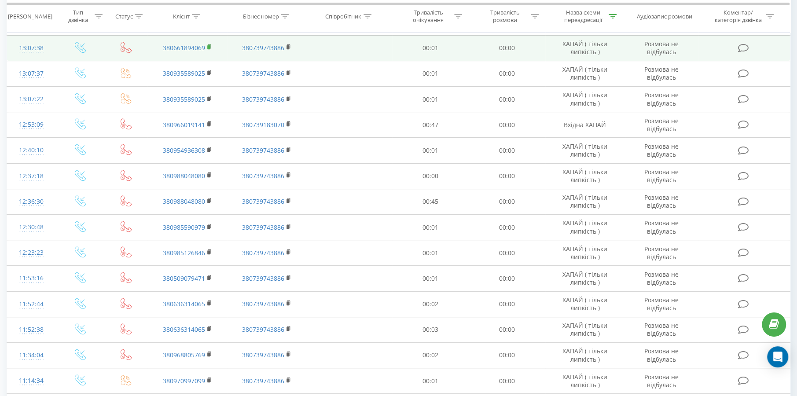
click at [208, 48] on rect at bounding box center [208, 47] width 3 height 4
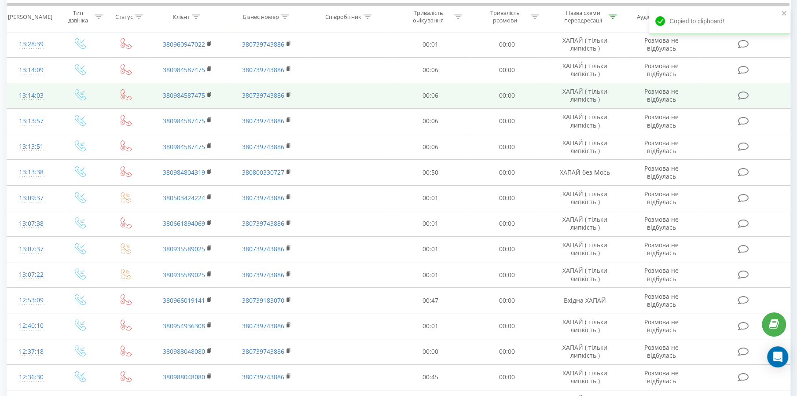
scroll to position [55, 0]
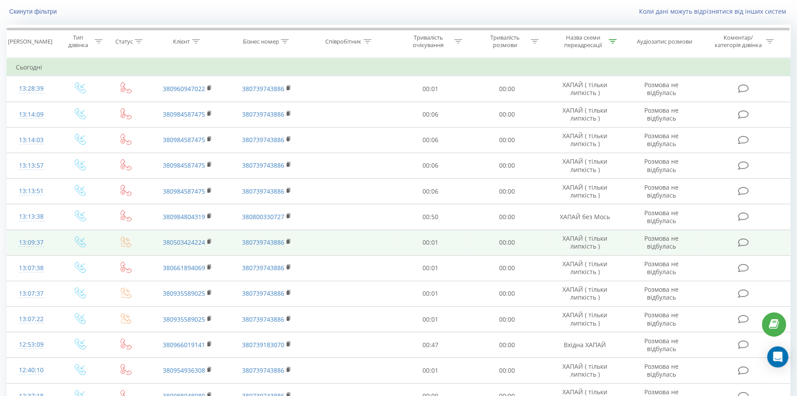
click at [210, 236] on td "380503424224" at bounding box center [187, 243] width 80 height 26
click at [209, 240] on rect at bounding box center [208, 242] width 3 height 4
click at [209, 239] on icon at bounding box center [209, 241] width 5 height 6
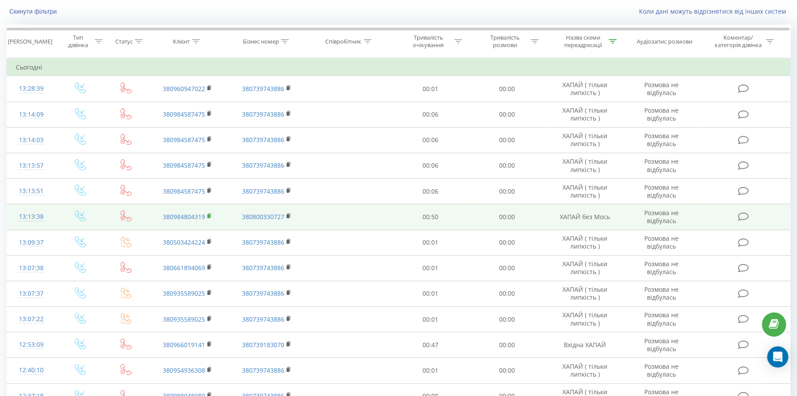
click at [208, 213] on icon at bounding box center [209, 216] width 5 height 6
click at [209, 214] on rect at bounding box center [208, 216] width 3 height 4
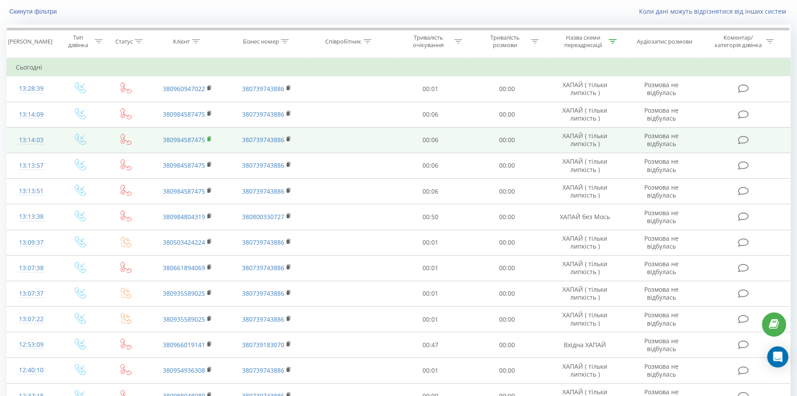
click at [210, 139] on icon at bounding box center [209, 139] width 5 height 6
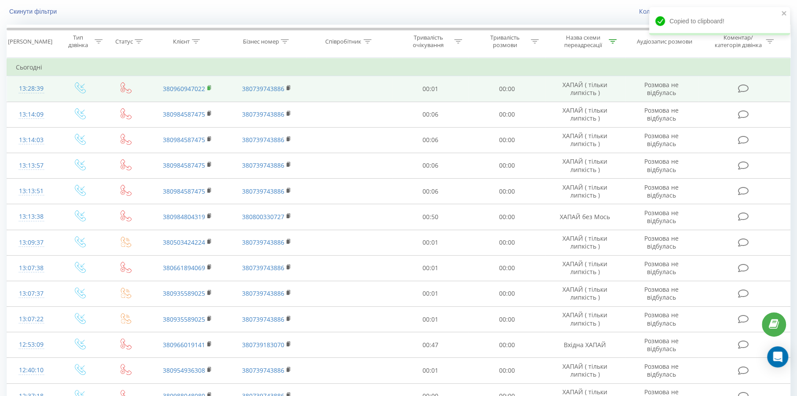
click at [209, 88] on rect at bounding box center [208, 88] width 3 height 4
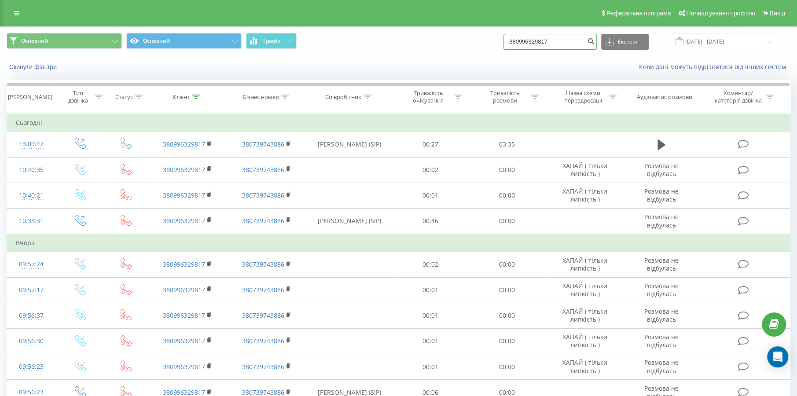
drag, startPoint x: 558, startPoint y: 40, endPoint x: 491, endPoint y: 44, distance: 66.9
click at [491, 44] on div "Основний Основний Графік 380996329817 Експорт .csv .xls .xlsx [DATE] - [DATE]" at bounding box center [399, 41] width 784 height 17
paste input "097) [PHONE_NUMBER]"
click at [528, 44] on input "097) [PHONE_NUMBER]" at bounding box center [549, 42] width 93 height 16
type input "0972002691"
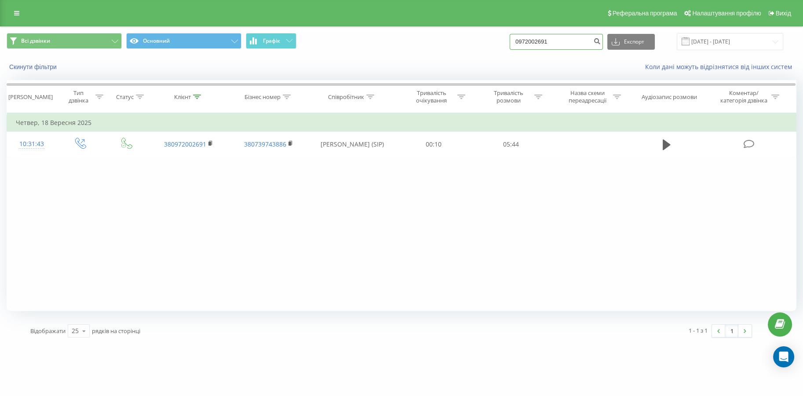
drag, startPoint x: 570, startPoint y: 43, endPoint x: 439, endPoint y: 45, distance: 131.1
click at [446, 45] on div "Всі дзвінки Основний Графік 0972002691 Експорт .csv .xls .xlsx [DATE] - [DATE]" at bounding box center [402, 41] width 790 height 17
paste input "380672206512"
type input "380672206512"
click at [601, 43] on icon "submit" at bounding box center [596, 39] width 7 height 5
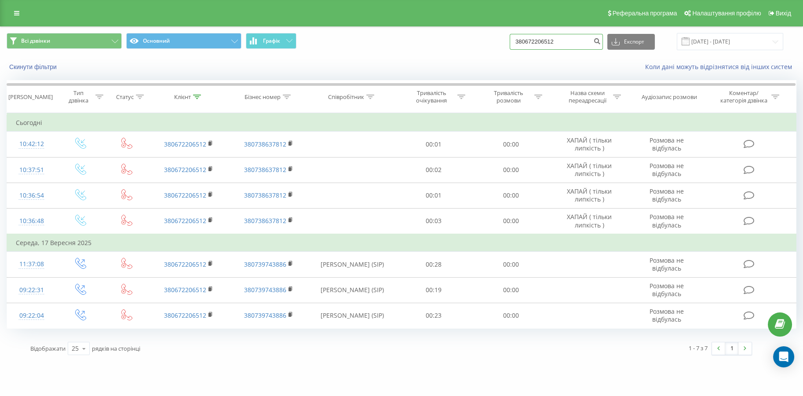
drag, startPoint x: 570, startPoint y: 38, endPoint x: 494, endPoint y: 38, distance: 76.6
click at [494, 38] on div "Всі дзвінки Основний Графік 380672206512 Експорт .csv .xls .xlsx [DATE] - [DATE]" at bounding box center [402, 41] width 790 height 17
paste input "985590979"
type input "380985590979"
click at [601, 39] on icon "submit" at bounding box center [596, 39] width 7 height 5
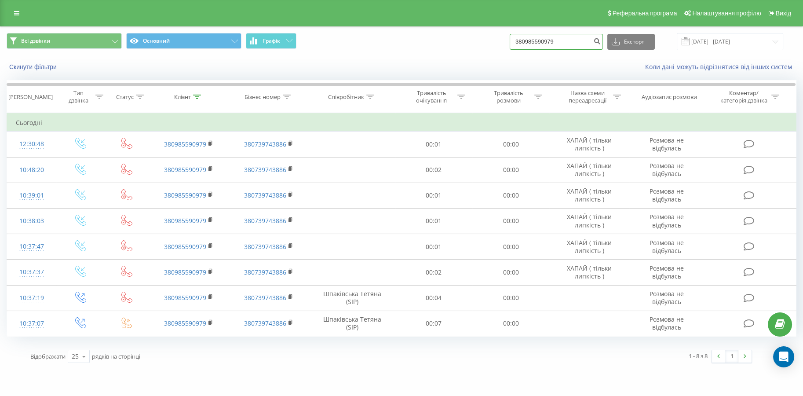
drag, startPoint x: 577, startPoint y: 35, endPoint x: 494, endPoint y: 39, distance: 83.2
click at [494, 39] on div "Всі дзвінки Основний Графік 380985590979 Експорт .csv .xls .xlsx 23.06.2025 - 2…" at bounding box center [402, 41] width 790 height 17
paste input "7099709"
click at [595, 41] on input "380970997099" at bounding box center [556, 42] width 93 height 16
type input "380970997099"
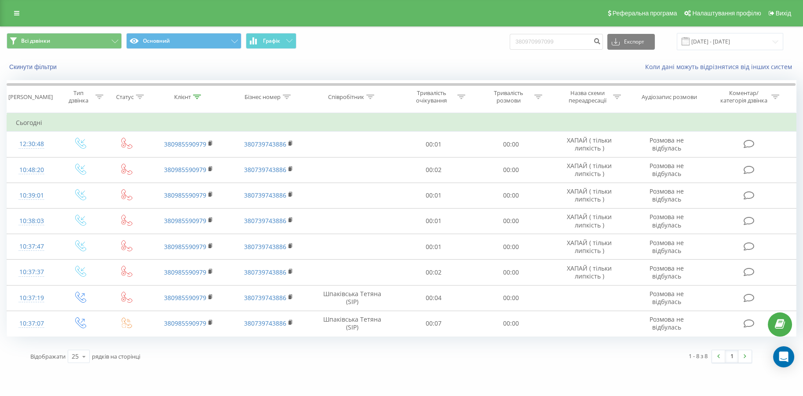
click at [609, 40] on div "380970997099 Експорт .csv .xls .xlsx 23.06.2025 - 23.09.2025" at bounding box center [647, 41] width 274 height 17
click at [603, 42] on button "submit" at bounding box center [597, 42] width 12 height 16
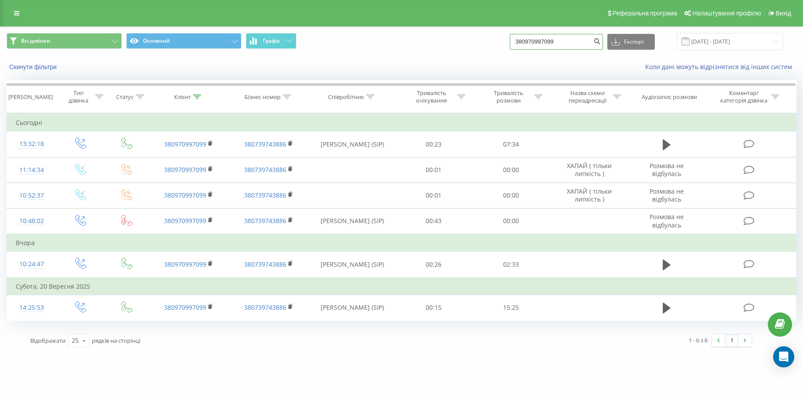
drag, startPoint x: 570, startPoint y: 46, endPoint x: 445, endPoint y: 53, distance: 125.1
click at [446, 54] on div "Всі дзвінки Основний Графік 380970997099 Експорт .csv .xls .xlsx [DATE] - [DATE]" at bounding box center [401, 41] width 802 height 29
paste input "93818318"
type input "380993818318"
click at [598, 42] on button "submit" at bounding box center [597, 42] width 12 height 16
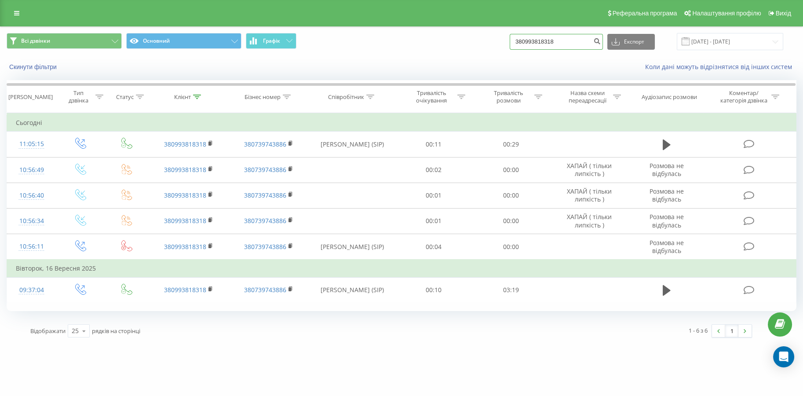
drag, startPoint x: 582, startPoint y: 42, endPoint x: 436, endPoint y: 39, distance: 146.1
click at [436, 39] on div "Всі дзвінки Основний Графік 380993818318 Експорт .csv .xls .xlsx [DATE] - [DATE]" at bounding box center [402, 41] width 790 height 17
paste input "509001159"
click at [592, 39] on input "380509001159" at bounding box center [556, 42] width 93 height 16
type input "380509001159"
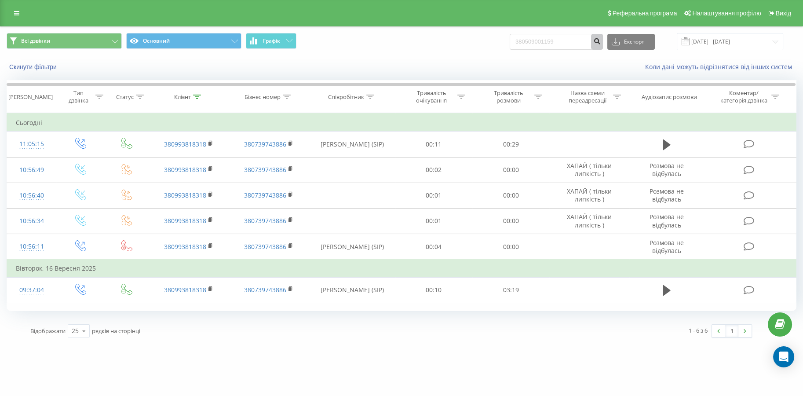
click at [601, 41] on icon "submit" at bounding box center [596, 39] width 7 height 5
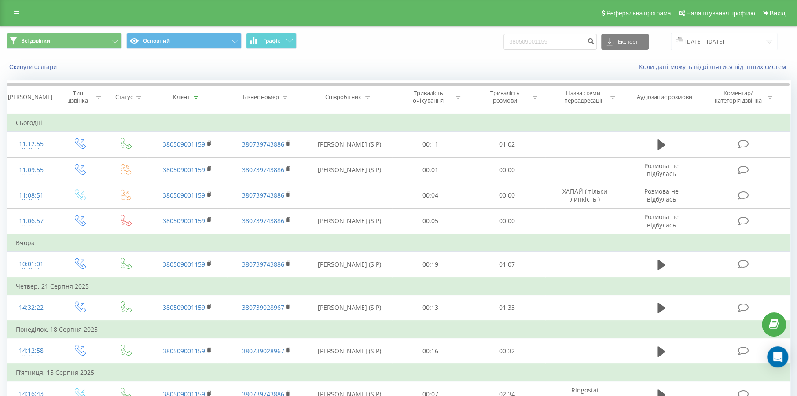
drag, startPoint x: 573, startPoint y: 51, endPoint x: 469, endPoint y: 39, distance: 104.6
click at [448, 45] on div "Всі дзвінки Основний Графік 380509001159 Експорт .csv .xls .xlsx [DATE] - [DATE]" at bounding box center [398, 41] width 796 height 29
click at [584, 42] on input "380509001159" at bounding box center [549, 42] width 93 height 16
drag, startPoint x: 579, startPoint y: 42, endPoint x: 480, endPoint y: 37, distance: 98.3
click at [465, 42] on div "Всі дзвінки Основний Графік 380509001159 Експорт .csv .xls .xlsx [DATE] - [DATE]" at bounding box center [399, 41] width 784 height 17
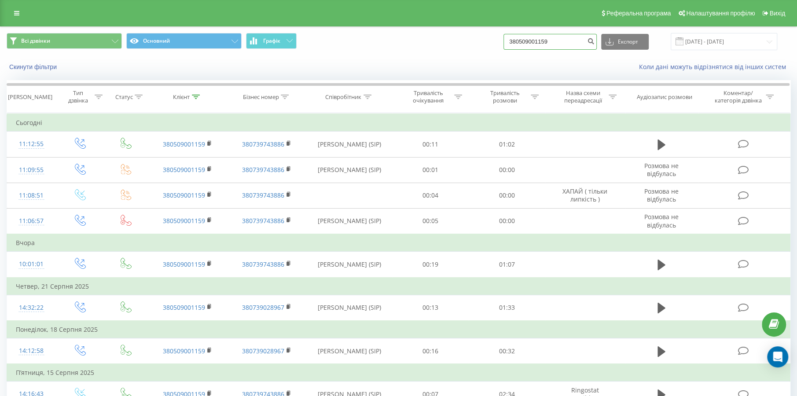
paste input "97099709"
type input "380970997099"
click at [594, 40] on icon "submit" at bounding box center [590, 39] width 7 height 5
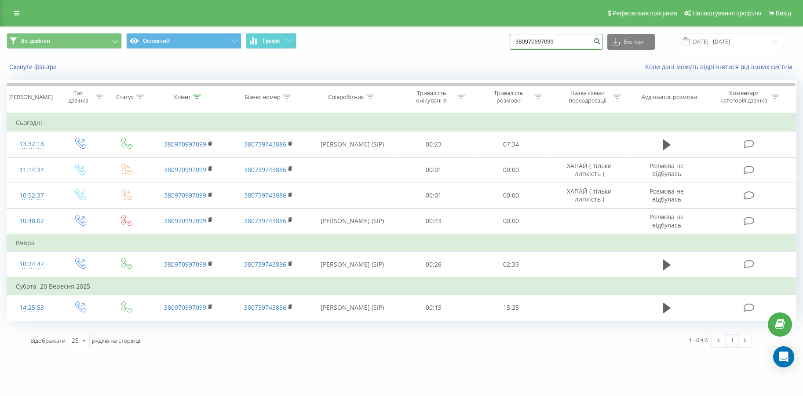
drag, startPoint x: 539, startPoint y: 42, endPoint x: 471, endPoint y: 32, distance: 69.4
click at [461, 33] on div "Всі дзвінки Основний Графік 380970997099 Експорт .csv .xls .xlsx 23.06.2025 - 2…" at bounding box center [402, 41] width 790 height 17
paste input "6880576"
type input "380968805769"
click at [601, 43] on icon "submit" at bounding box center [596, 39] width 7 height 5
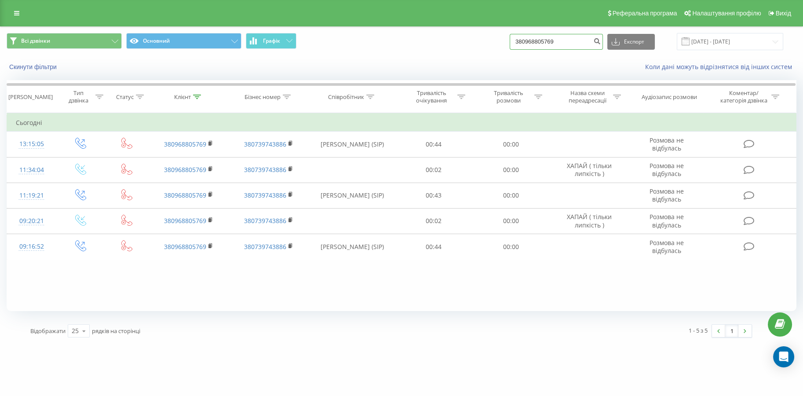
drag, startPoint x: 582, startPoint y: 46, endPoint x: 415, endPoint y: 46, distance: 167.2
click at [416, 46] on div "Всі дзвінки Основний Графік 380968805769 Експорт .csv .xls .xlsx [DATE] - [DATE]" at bounding box center [402, 41] width 790 height 17
paste input "636314065"
type input "380636314065"
click at [601, 38] on icon "submit" at bounding box center [596, 39] width 7 height 5
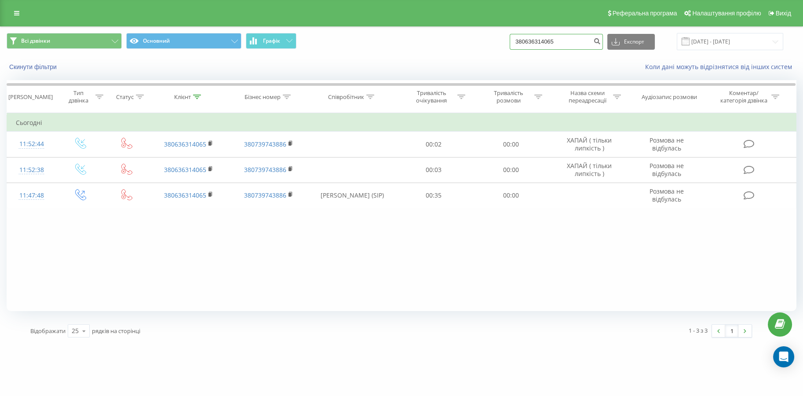
drag, startPoint x: 573, startPoint y: 47, endPoint x: 423, endPoint y: 51, distance: 150.1
click at [423, 51] on div "Всі дзвінки Основний Графік 380636314065 Експорт .csv .xls .xlsx [DATE] - [DATE]" at bounding box center [401, 41] width 802 height 29
paste input "509079471"
type input "380509079471"
click at [601, 40] on icon "submit" at bounding box center [596, 39] width 7 height 5
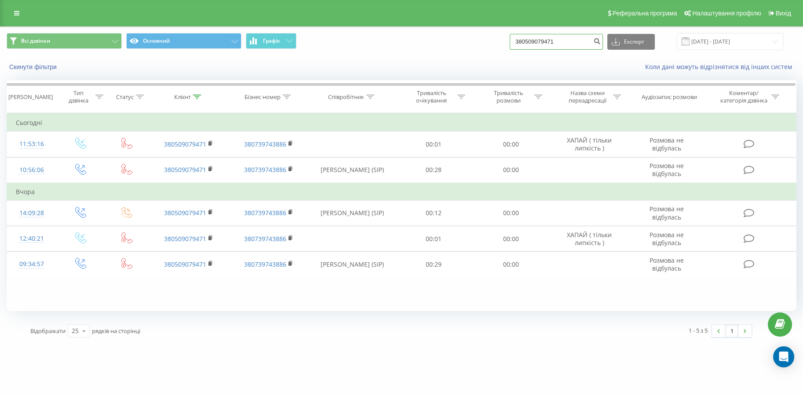
drag, startPoint x: 582, startPoint y: 45, endPoint x: 388, endPoint y: 41, distance: 194.5
click at [388, 41] on div "Всі дзвінки Основний Графік 380509079471 Експорт .csv .xls .xlsx [DATE] - [DATE]" at bounding box center [402, 41] width 790 height 17
paste input "985126846"
type input "380985126846"
click at [597, 41] on button "submit" at bounding box center [597, 42] width 12 height 16
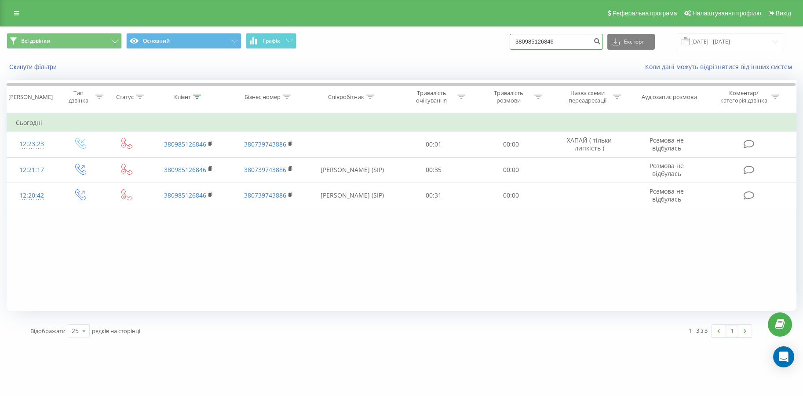
drag, startPoint x: 573, startPoint y: 46, endPoint x: 509, endPoint y: 48, distance: 63.8
click at [509, 48] on div "Всі дзвінки Основний Графік 380985126846 Експорт .csv .xls .xlsx 23.06.2025 - 2…" at bounding box center [402, 41] width 790 height 17
paste input "590979"
type input "380985590979"
click at [600, 43] on icon "submit" at bounding box center [596, 39] width 7 height 5
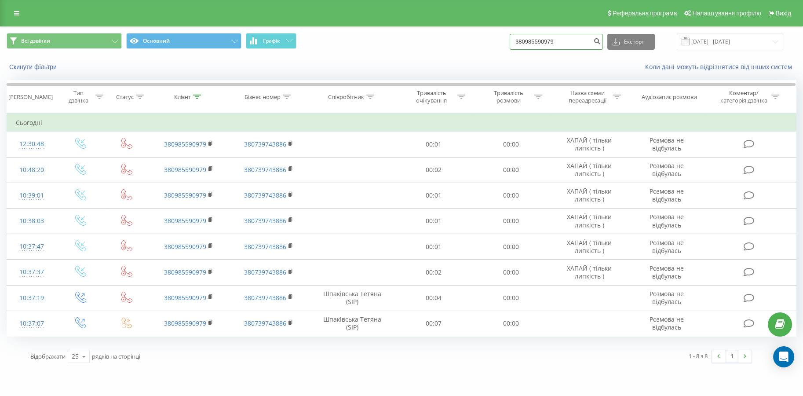
drag, startPoint x: 579, startPoint y: 47, endPoint x: 436, endPoint y: 57, distance: 143.3
click at [436, 57] on div "Всі дзвінки Основний Графік 380985590979 Експорт .csv .xls .xlsx [DATE] - [DATE…" at bounding box center [401, 52] width 802 height 51
paste input "8048080"
type input "380988048080"
click at [599, 42] on icon "submit" at bounding box center [596, 39] width 7 height 5
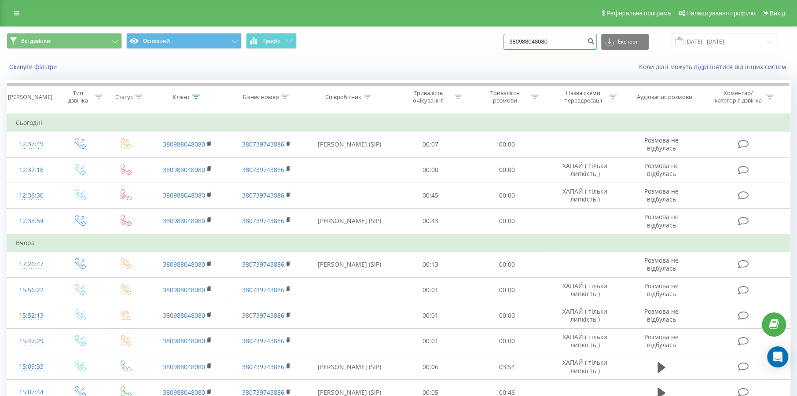
drag, startPoint x: 564, startPoint y: 44, endPoint x: 448, endPoint y: 46, distance: 116.2
click at [448, 46] on div "Всі дзвінки Основний Графік 380988048080 Експорт .csv .xls .xlsx [DATE] - [DATE]" at bounding box center [399, 41] width 784 height 17
paste input "54936308"
type input "380954936308"
click at [594, 40] on icon "submit" at bounding box center [590, 39] width 7 height 5
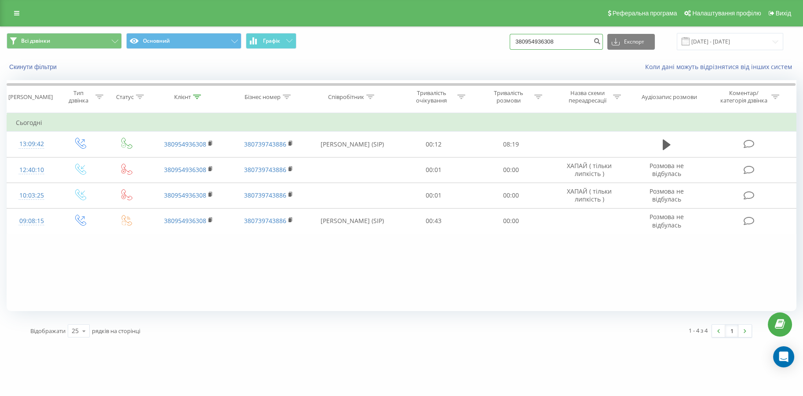
drag, startPoint x: 578, startPoint y: 42, endPoint x: 498, endPoint y: 47, distance: 79.3
click at [498, 47] on div "Всі дзвінки Основний Графік 380954936308 Експорт .csv .xls .xlsx [DATE] - [DATE]" at bounding box center [402, 41] width 790 height 17
paste input "66019141"
type input "380966019141"
click at [599, 41] on icon "submit" at bounding box center [596, 39] width 7 height 5
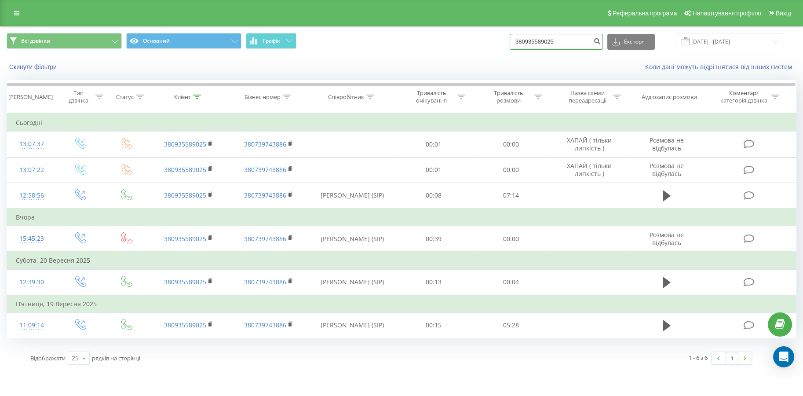
drag, startPoint x: 573, startPoint y: 46, endPoint x: 502, endPoint y: 48, distance: 70.8
click at [502, 48] on div "Всі дзвінки Основний Графік 380935589025 Експорт .csv .xls .xlsx 23.06.2025 - 2…" at bounding box center [402, 41] width 790 height 17
paste input "661894069"
type input "380661894069"
click at [600, 39] on icon "submit" at bounding box center [596, 39] width 7 height 5
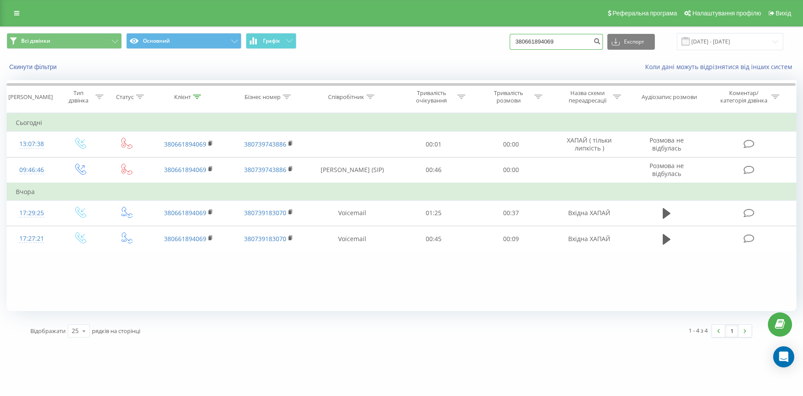
drag, startPoint x: 566, startPoint y: 42, endPoint x: 494, endPoint y: 43, distance: 72.6
click at [494, 43] on div "Всі дзвінки Основний Графік 380661894069 Експорт .csv .xls .xlsx [DATE] - [DATE]" at bounding box center [402, 41] width 790 height 17
paste input "503424224"
click at [596, 43] on input "380503424224" at bounding box center [556, 42] width 93 height 16
type input "380503424224"
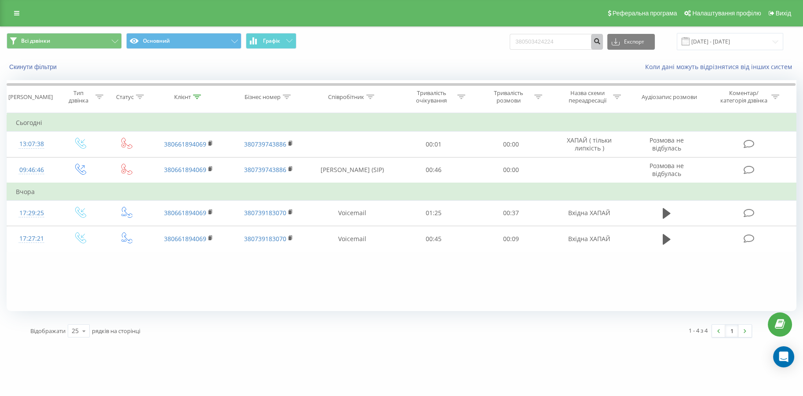
click at [598, 43] on button "submit" at bounding box center [597, 42] width 12 height 16
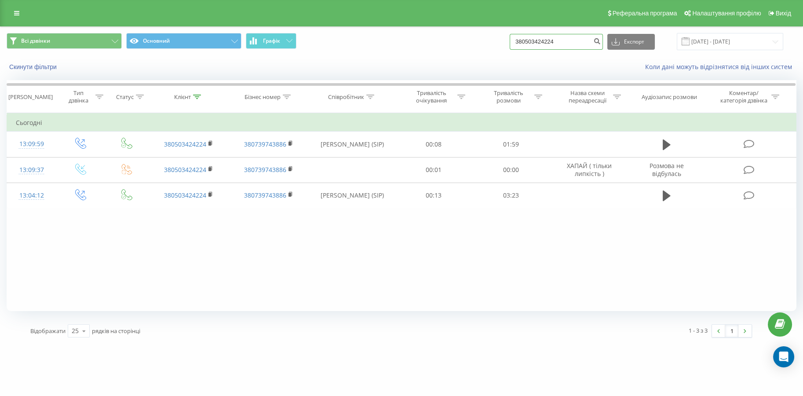
drag, startPoint x: 579, startPoint y: 44, endPoint x: 461, endPoint y: 49, distance: 118.4
click at [461, 49] on div "Всі дзвінки Основний Графік 380503424224 Експорт .csv .xls .xlsx 23.06.2025 - 2…" at bounding box center [402, 41] width 790 height 17
paste input "984804319"
type input "380984804319"
click at [601, 42] on icon "submit" at bounding box center [596, 39] width 7 height 5
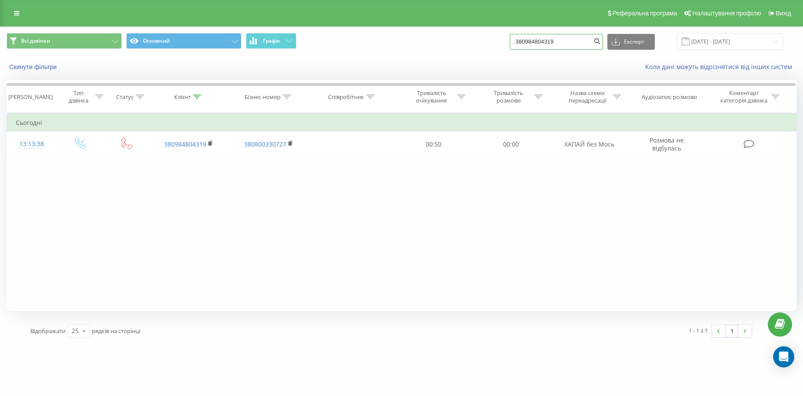
drag, startPoint x: 581, startPoint y: 49, endPoint x: 473, endPoint y: 56, distance: 108.5
click at [473, 56] on div "Всі дзвінки Основний Графік 380984804319 Експорт .csv .xls .xlsx [DATE] - [DATE…" at bounding box center [401, 52] width 802 height 51
paste input "587475"
type input "380984587475"
click at [597, 41] on button "submit" at bounding box center [597, 42] width 12 height 16
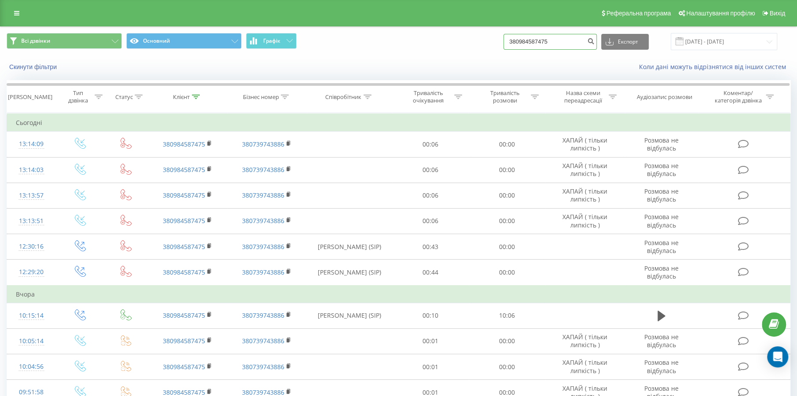
drag, startPoint x: 567, startPoint y: 44, endPoint x: 495, endPoint y: 50, distance: 72.0
click at [459, 55] on div "Всі дзвінки Основний Графік 380984587475 Експорт .csv .xls .xlsx 23.06.2025 - 2…" at bounding box center [398, 41] width 796 height 29
paste input "60947022"
type input "380960947022"
click at [593, 42] on icon "submit" at bounding box center [590, 39] width 7 height 5
